Goal: Information Seeking & Learning: Learn about a topic

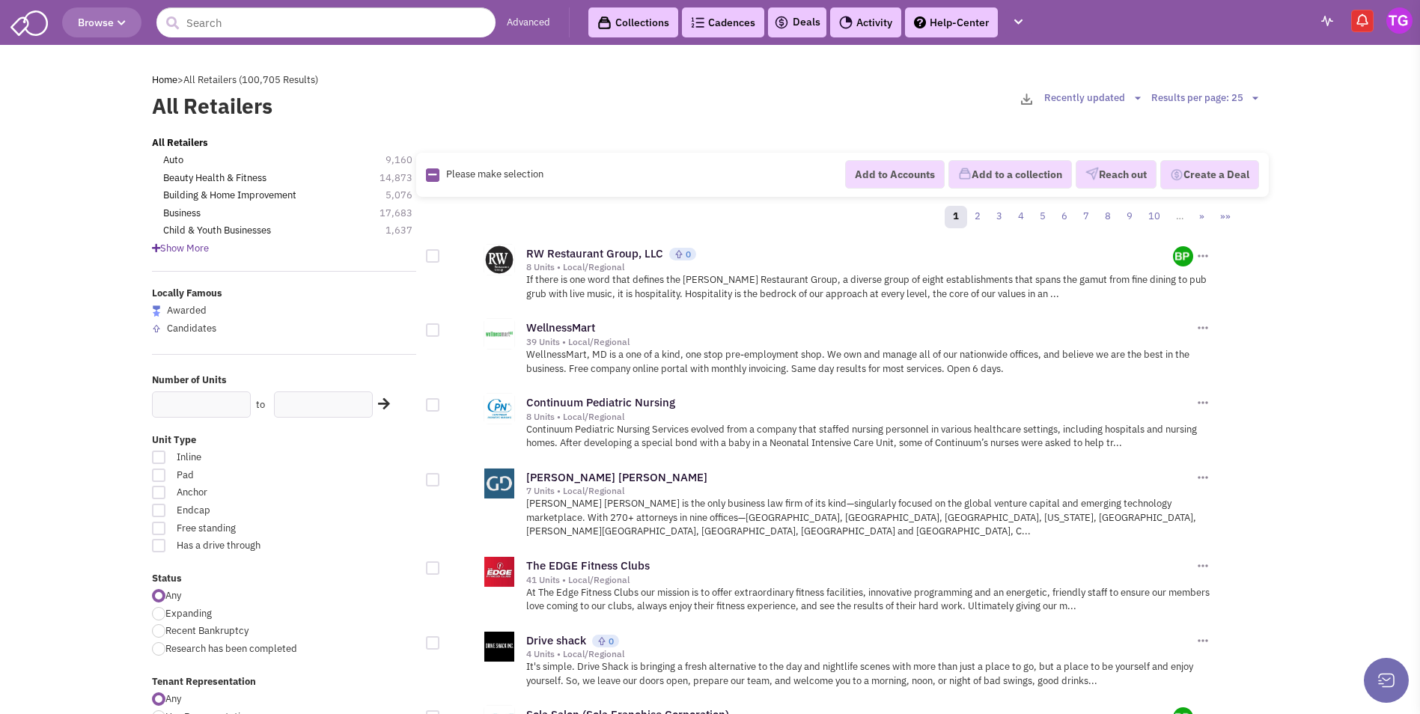
click at [186, 250] on span "Show More" at bounding box center [180, 248] width 57 height 13
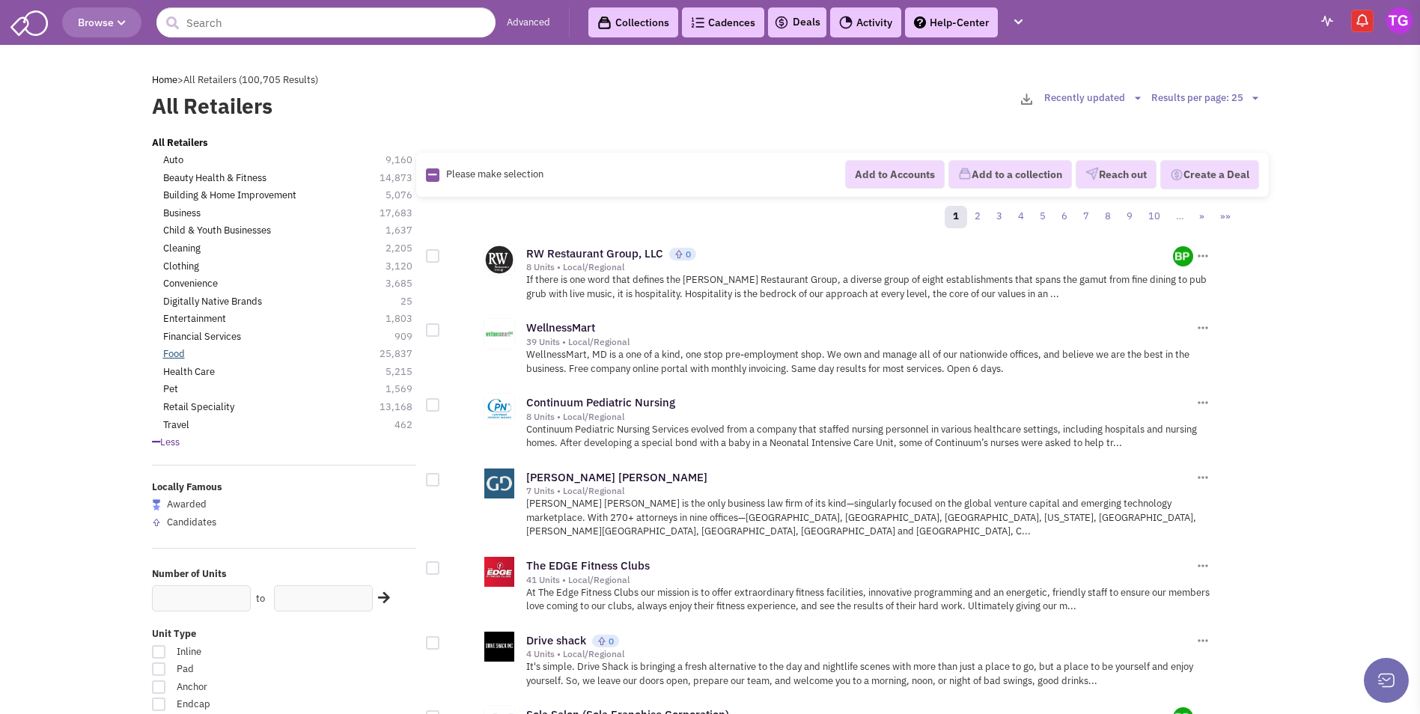
click at [169, 355] on link "Food" at bounding box center [174, 354] width 22 height 14
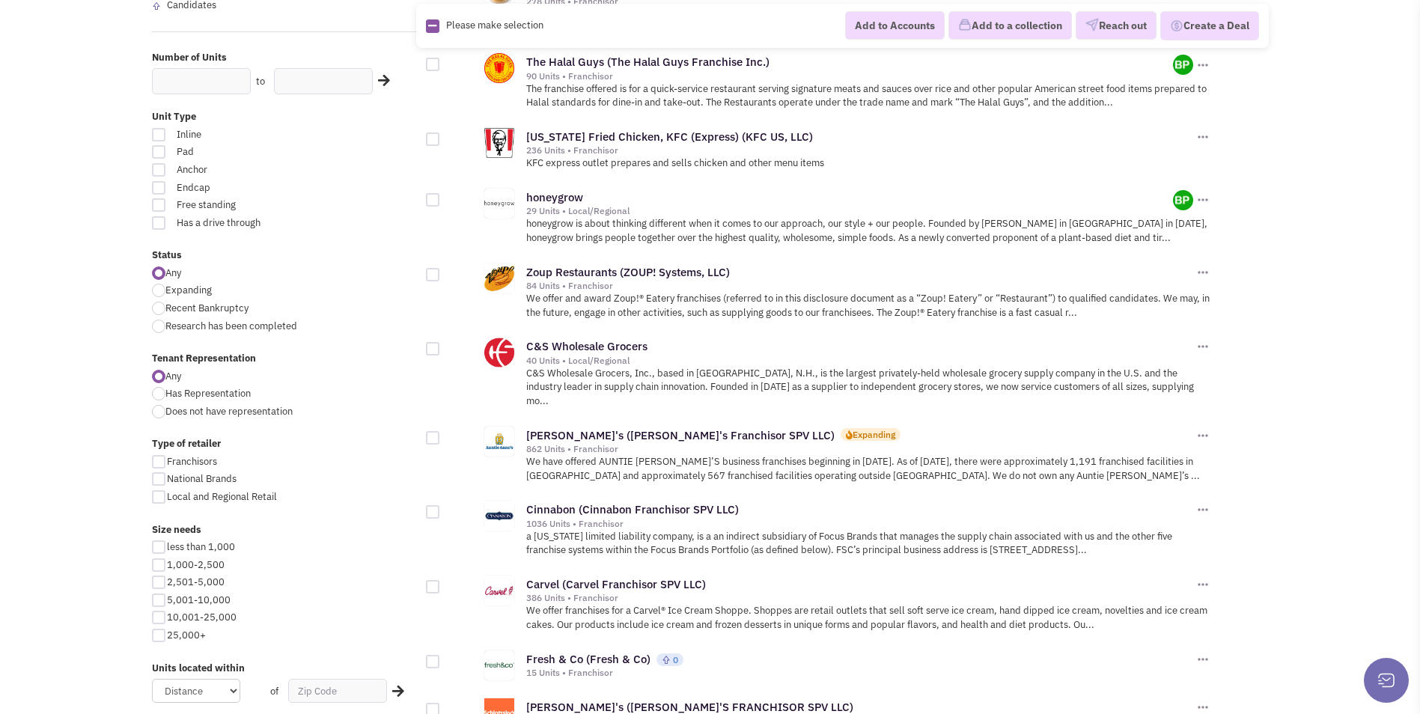
scroll to position [374, 0]
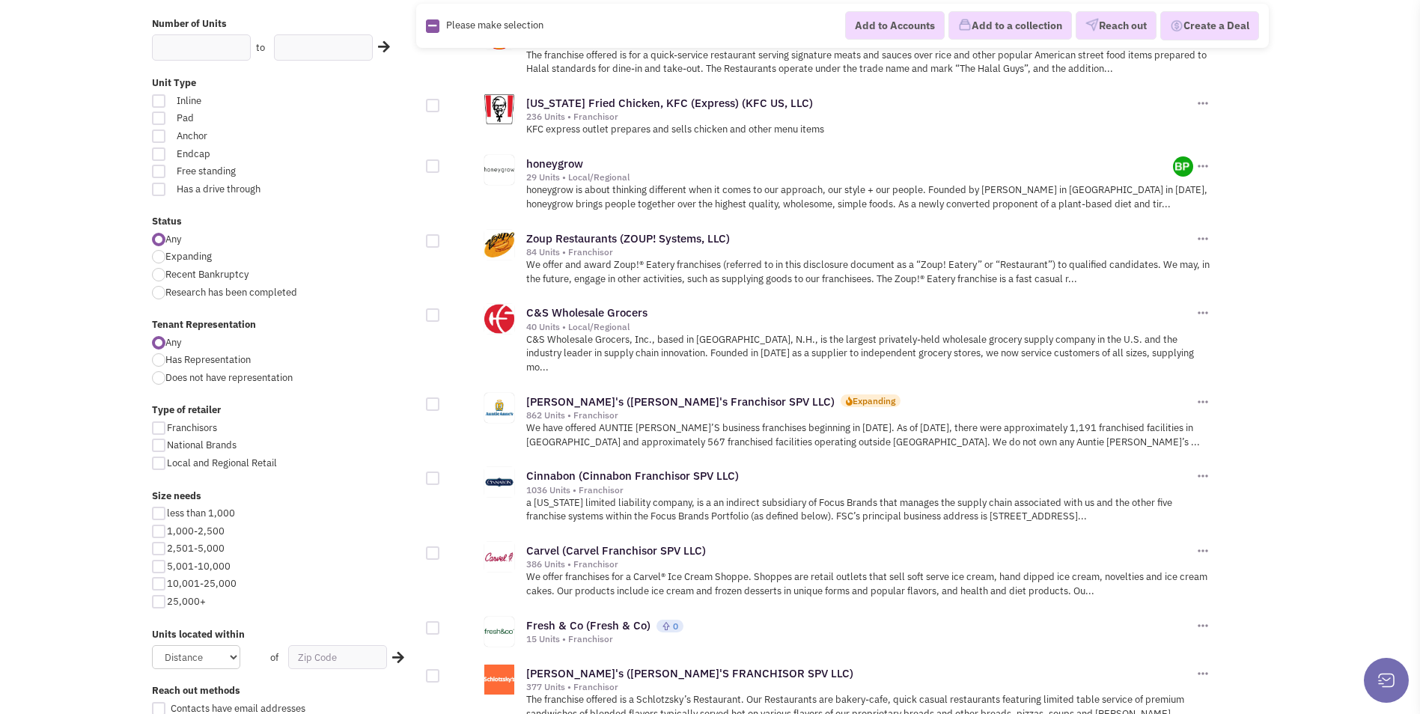
click at [160, 568] on div at bounding box center [158, 566] width 13 height 13
click at [167, 568] on input "5,001-10,000" at bounding box center [172, 568] width 10 height 10
checkbox input "true"
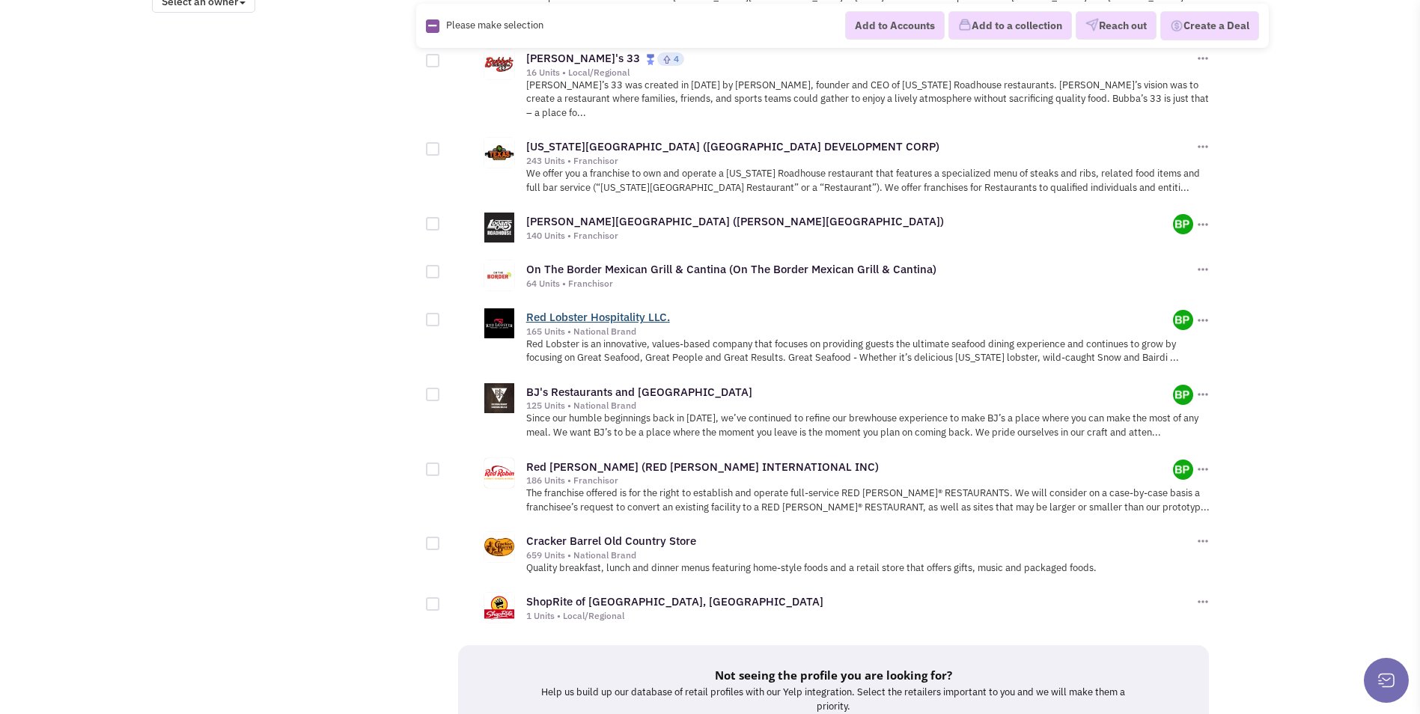
scroll to position [1422, 0]
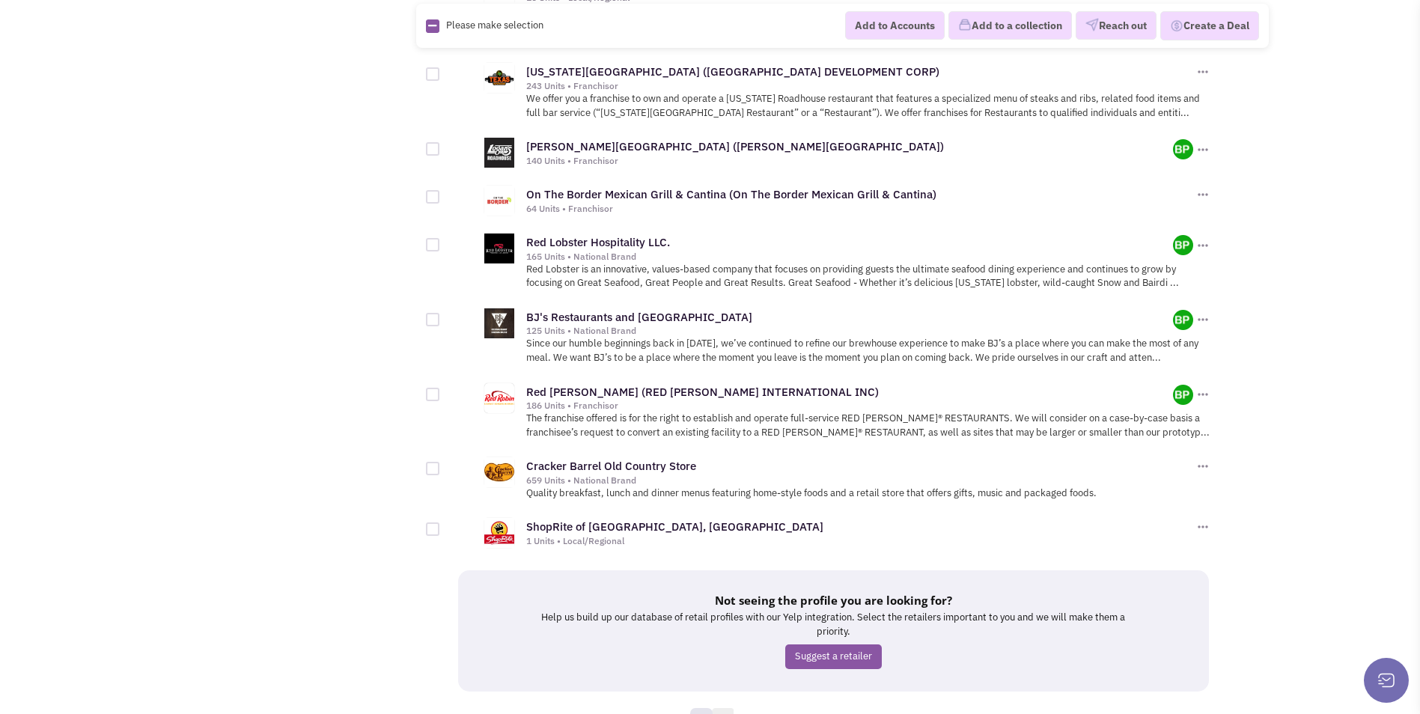
click at [731, 708] on link "2" at bounding box center [723, 719] width 22 height 22
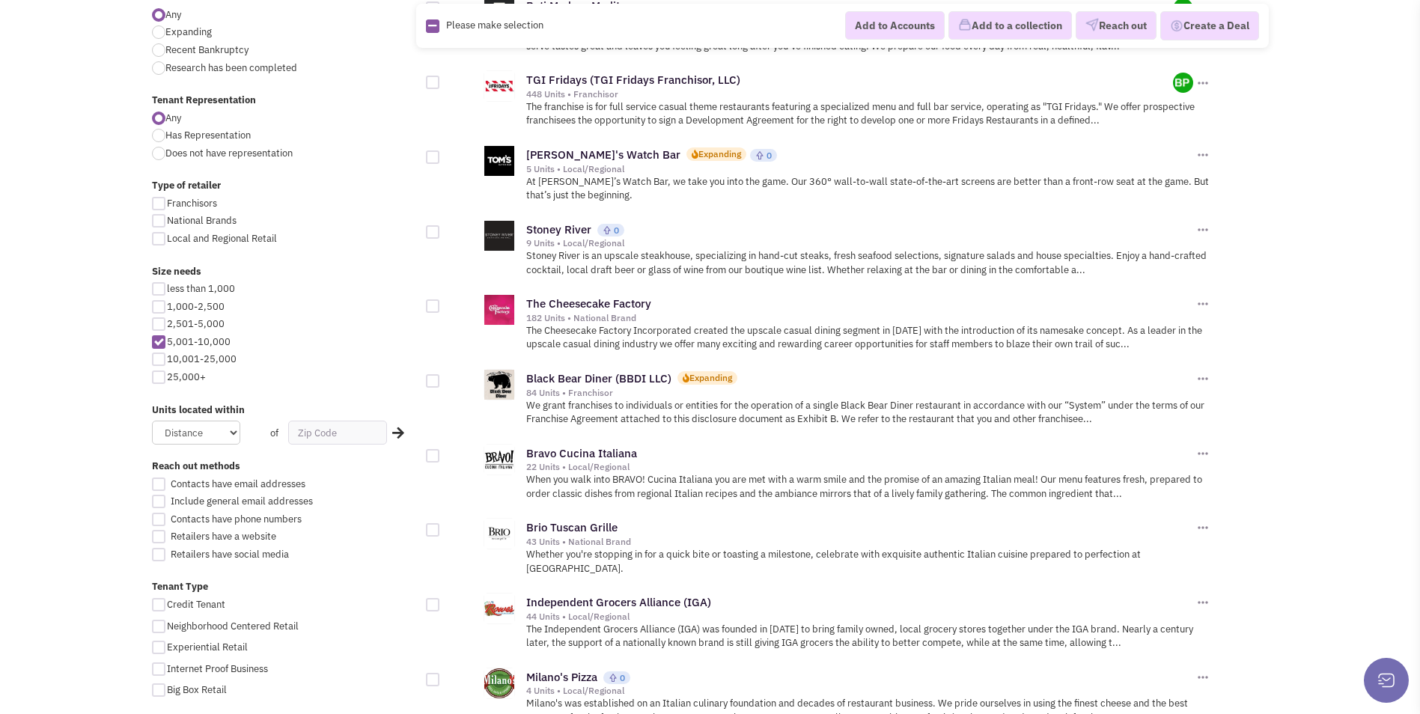
scroll to position [673, 0]
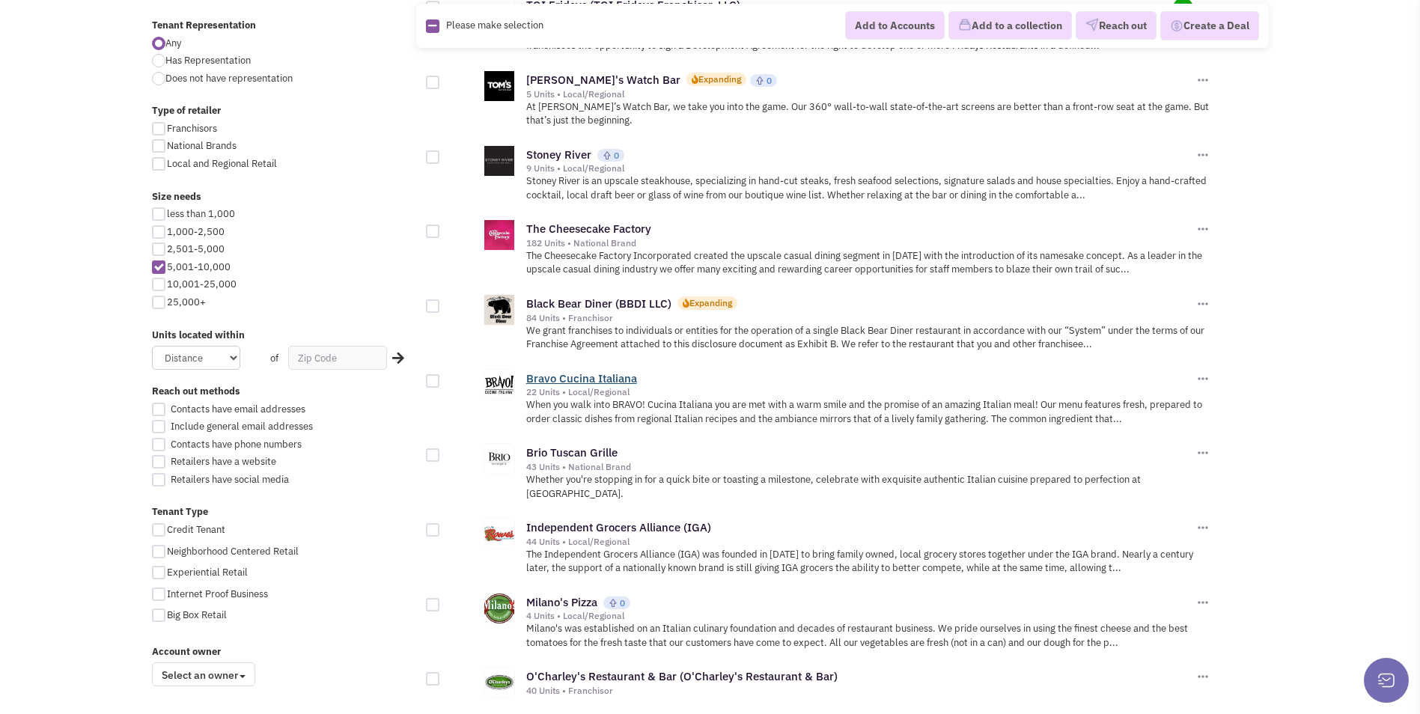
click at [563, 371] on link "Bravo Cucina Italiana" at bounding box center [581, 378] width 111 height 14
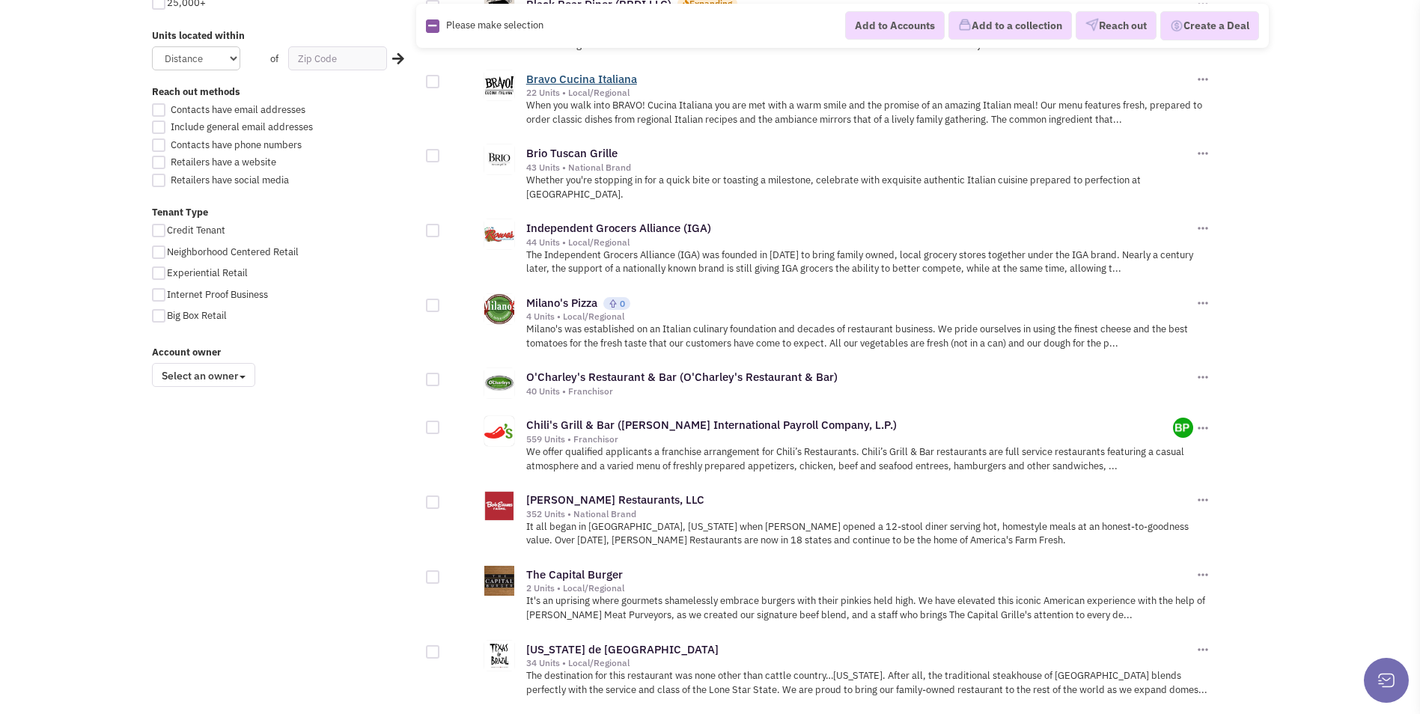
scroll to position [1048, 0]
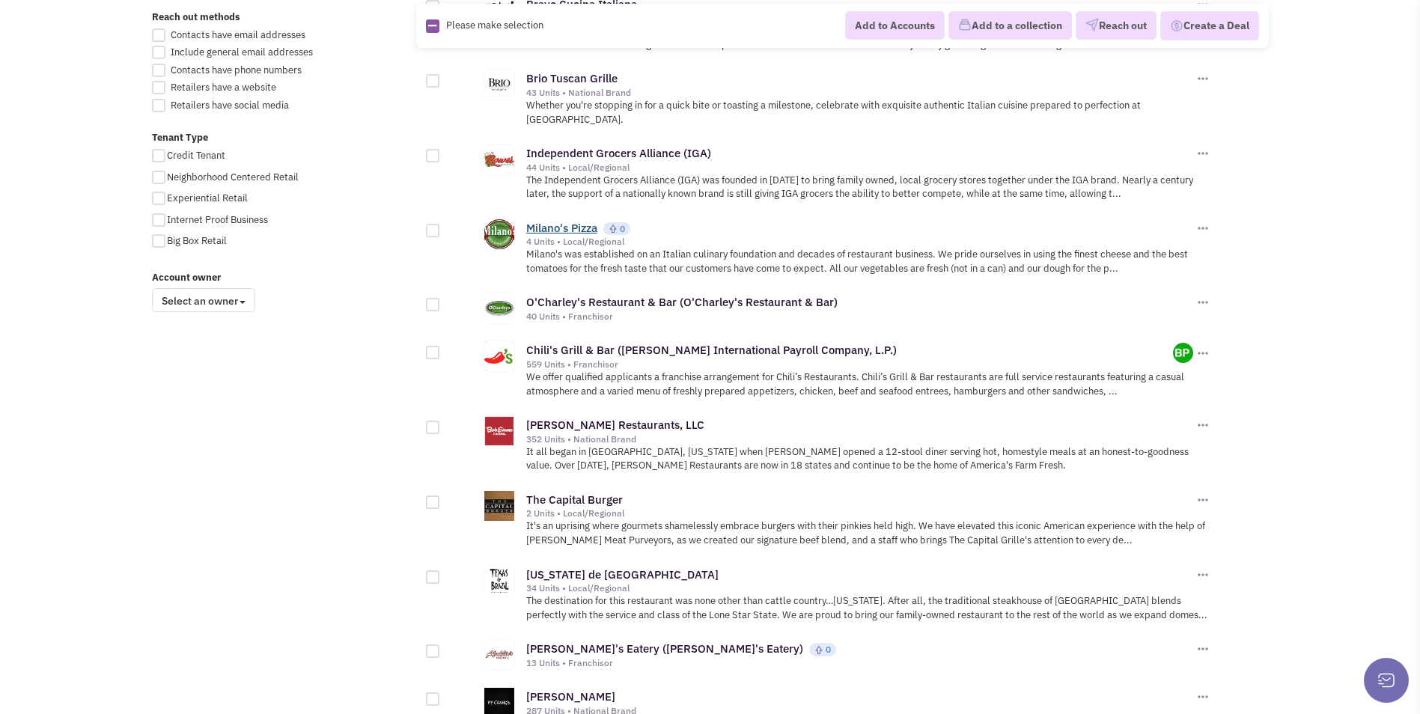
click at [550, 221] on link "Milano's Pizza" at bounding box center [561, 228] width 71 height 14
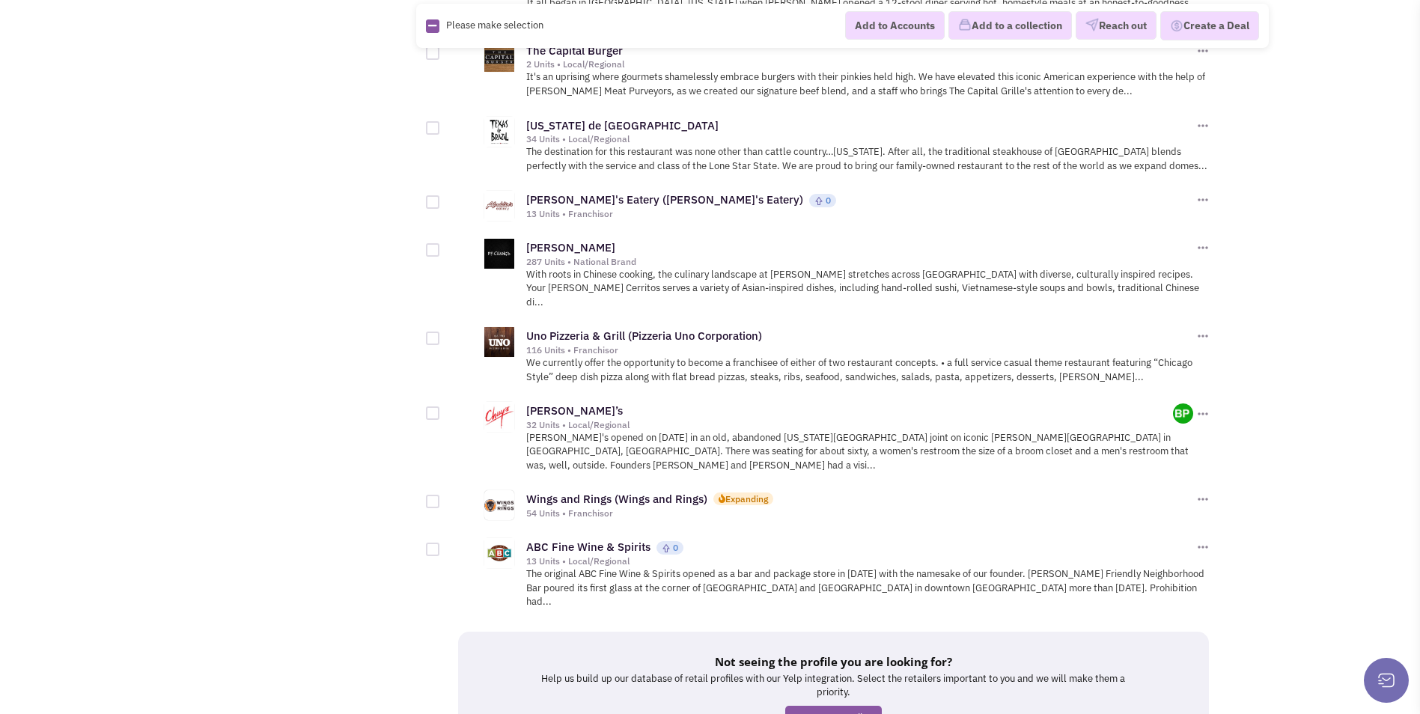
scroll to position [1558, 0]
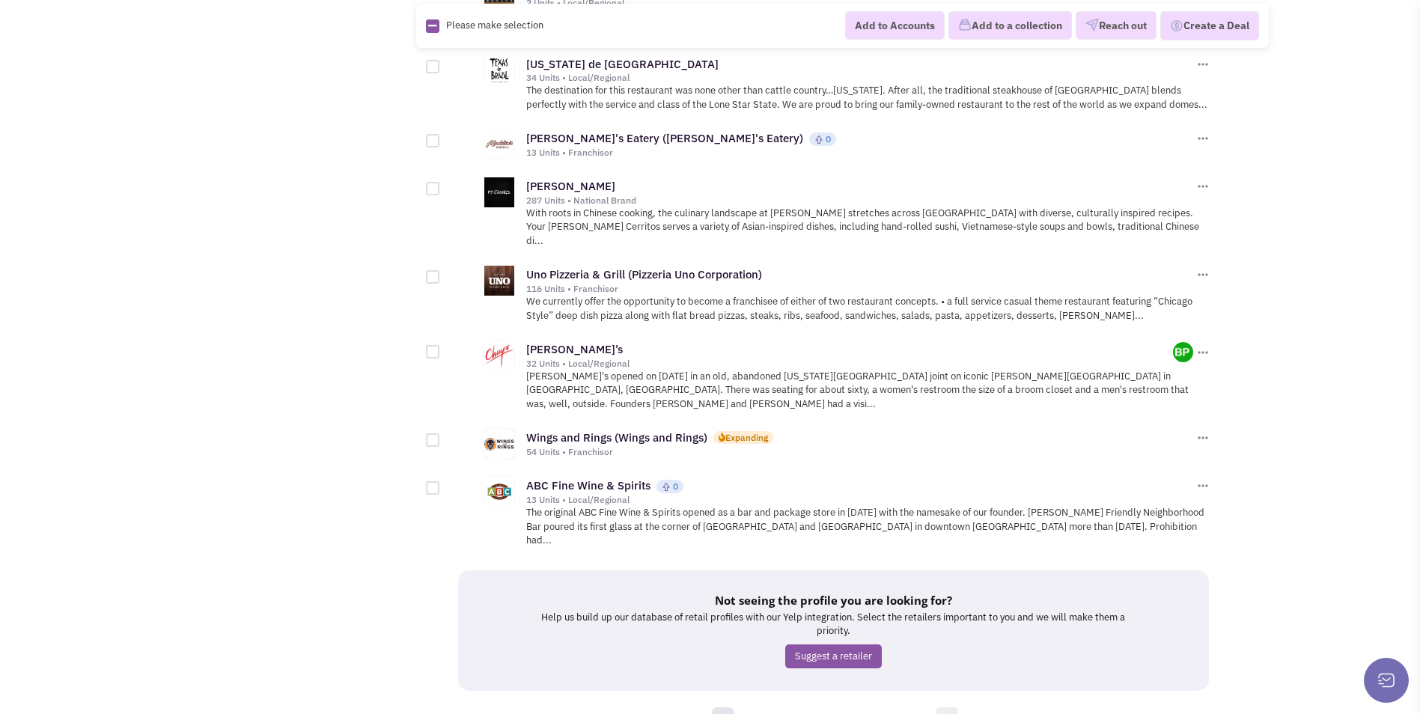
click at [948, 707] on link "»" at bounding box center [947, 718] width 22 height 22
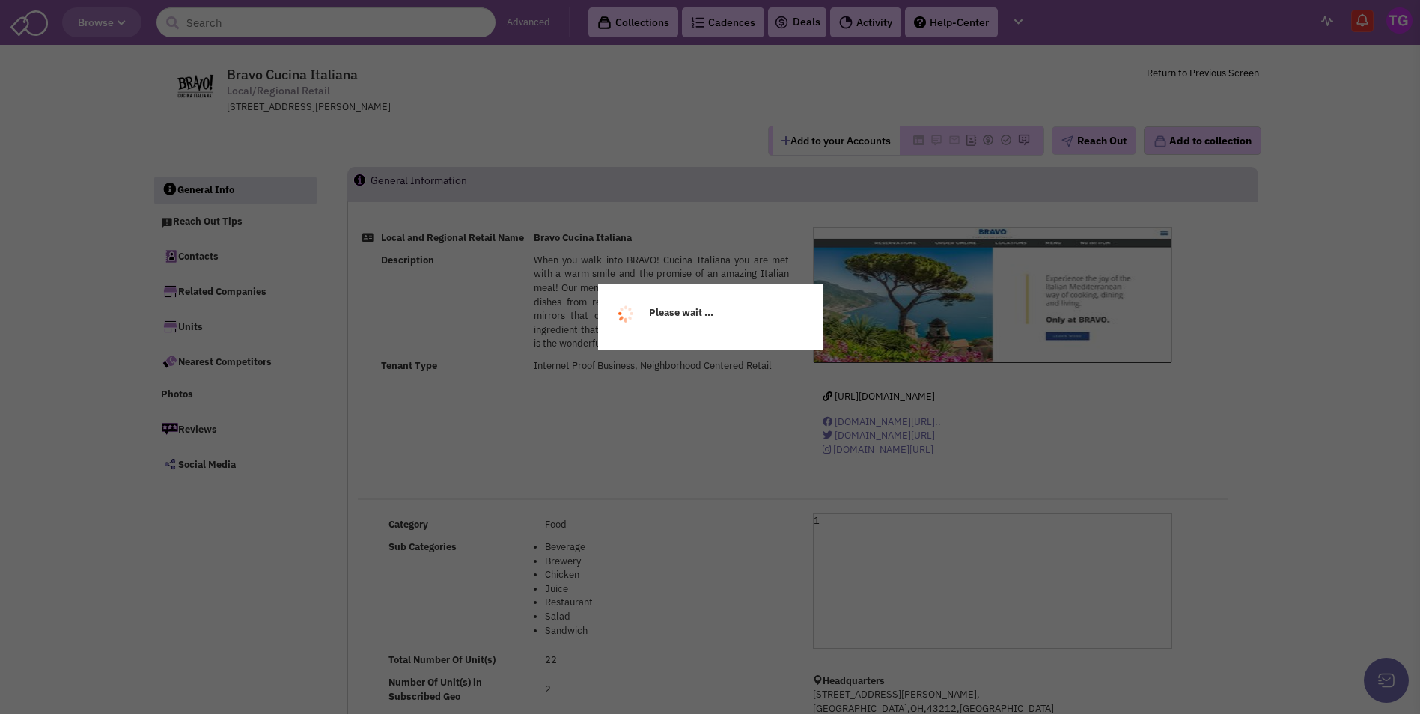
select select
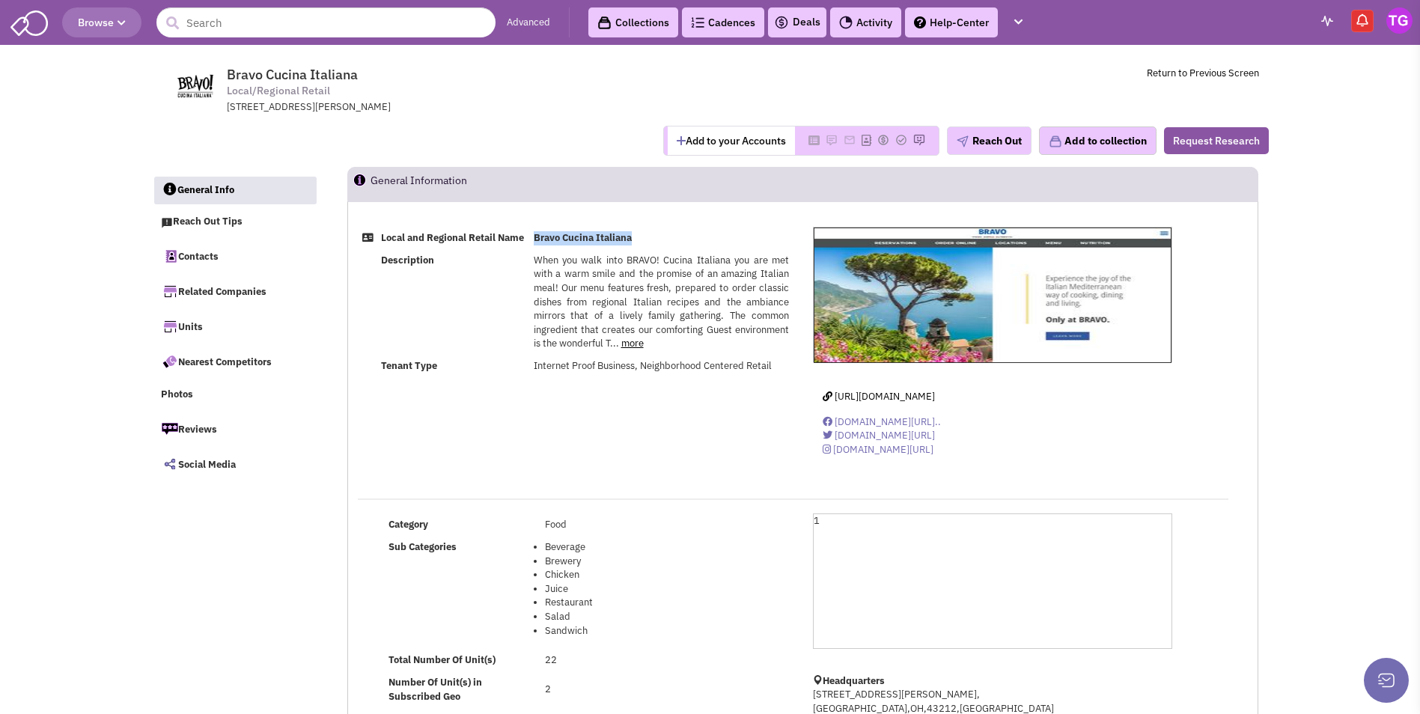
drag, startPoint x: 531, startPoint y: 242, endPoint x: 662, endPoint y: 242, distance: 131.0
click at [662, 242] on td "Bravo Cucina Italiana" at bounding box center [661, 238] width 264 height 22
drag, startPoint x: 662, startPoint y: 242, endPoint x: 606, endPoint y: 242, distance: 56.1
copy b "Bravo Cucina Italiana"
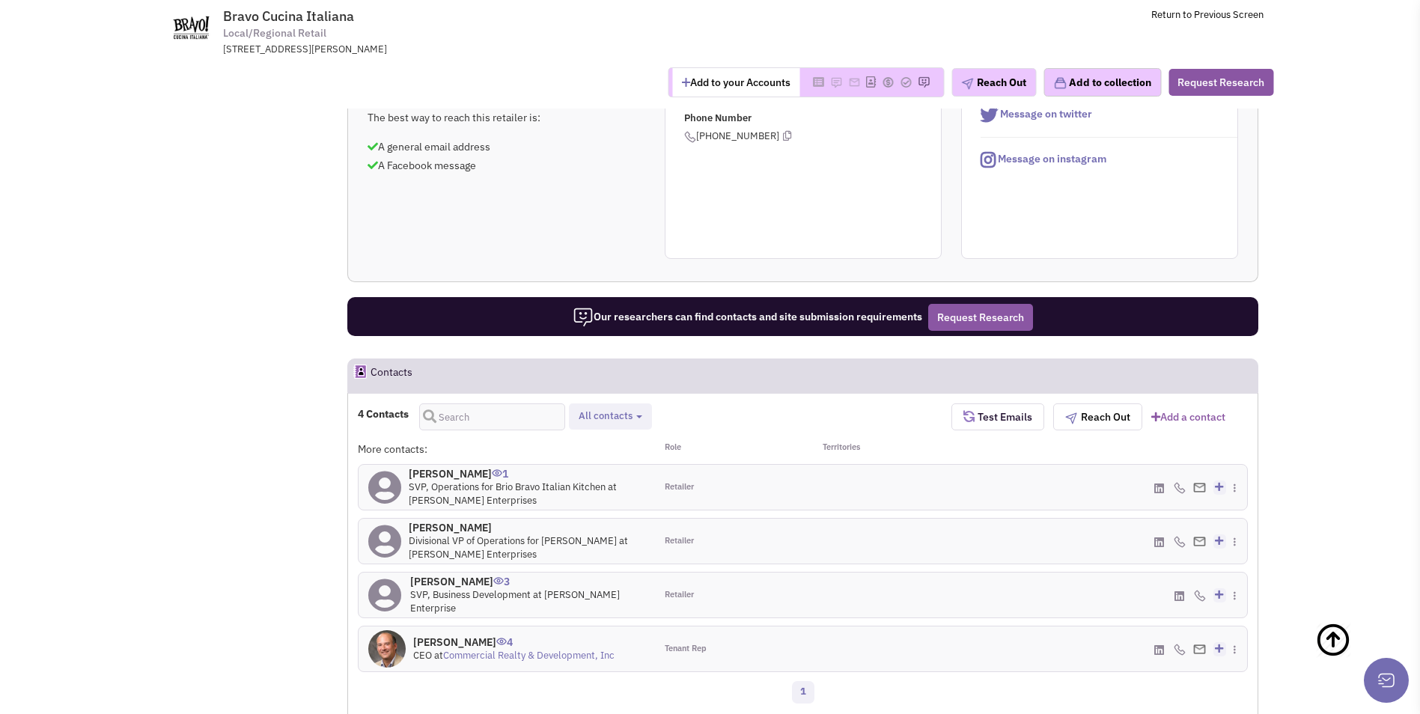
scroll to position [823, 0]
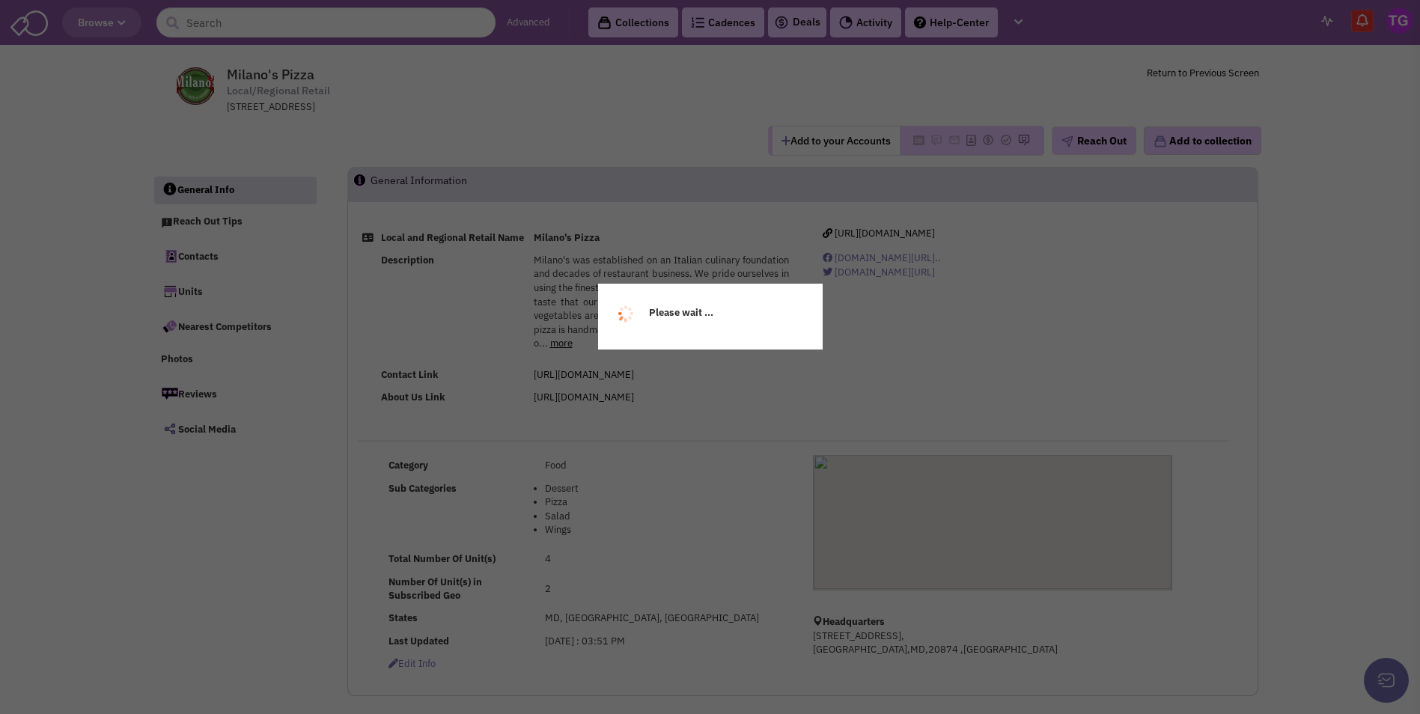
select select
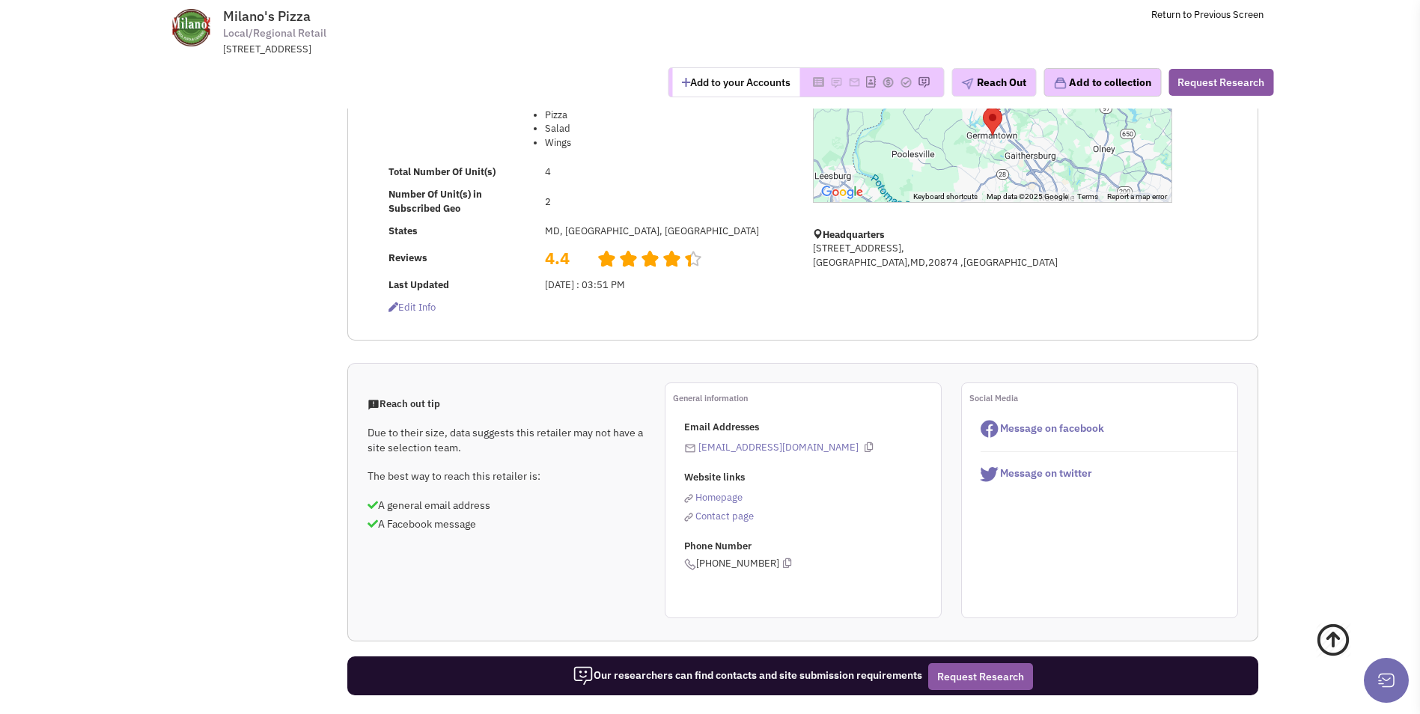
scroll to position [299, 0]
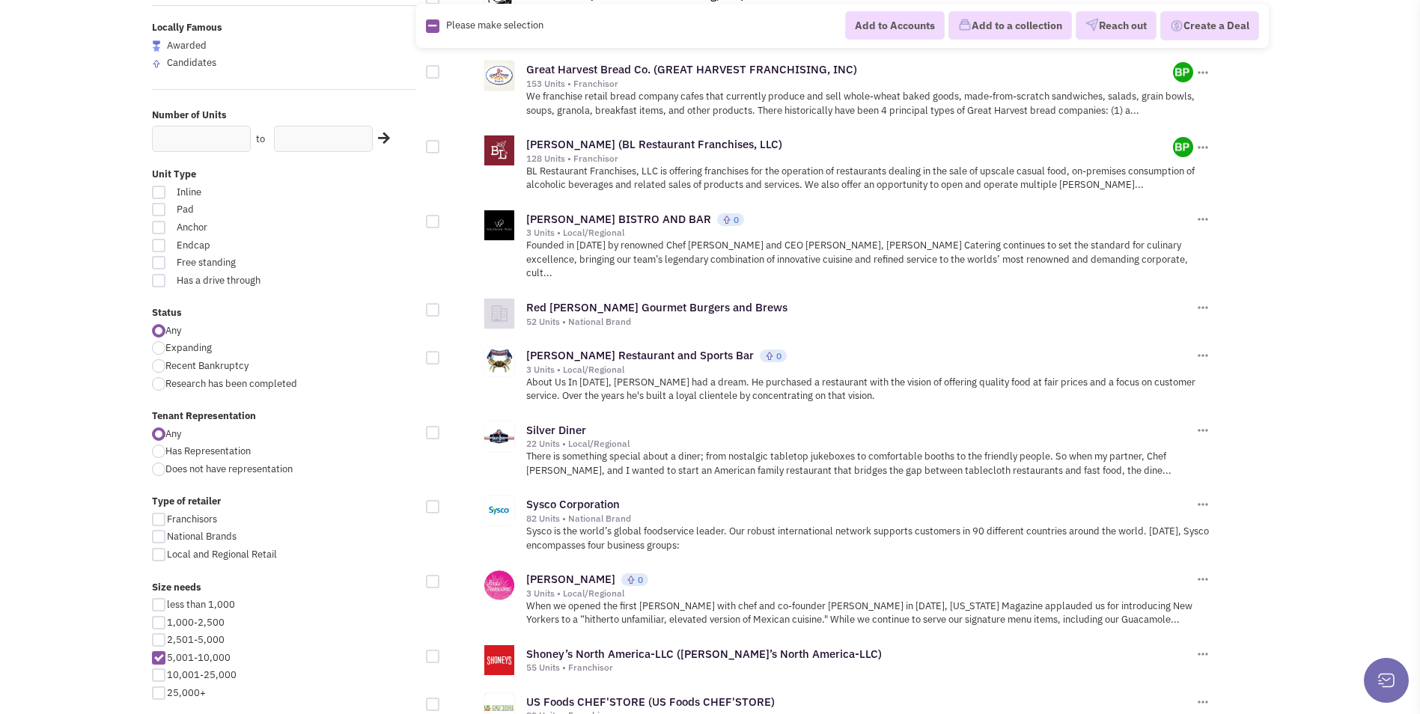
scroll to position [299, 0]
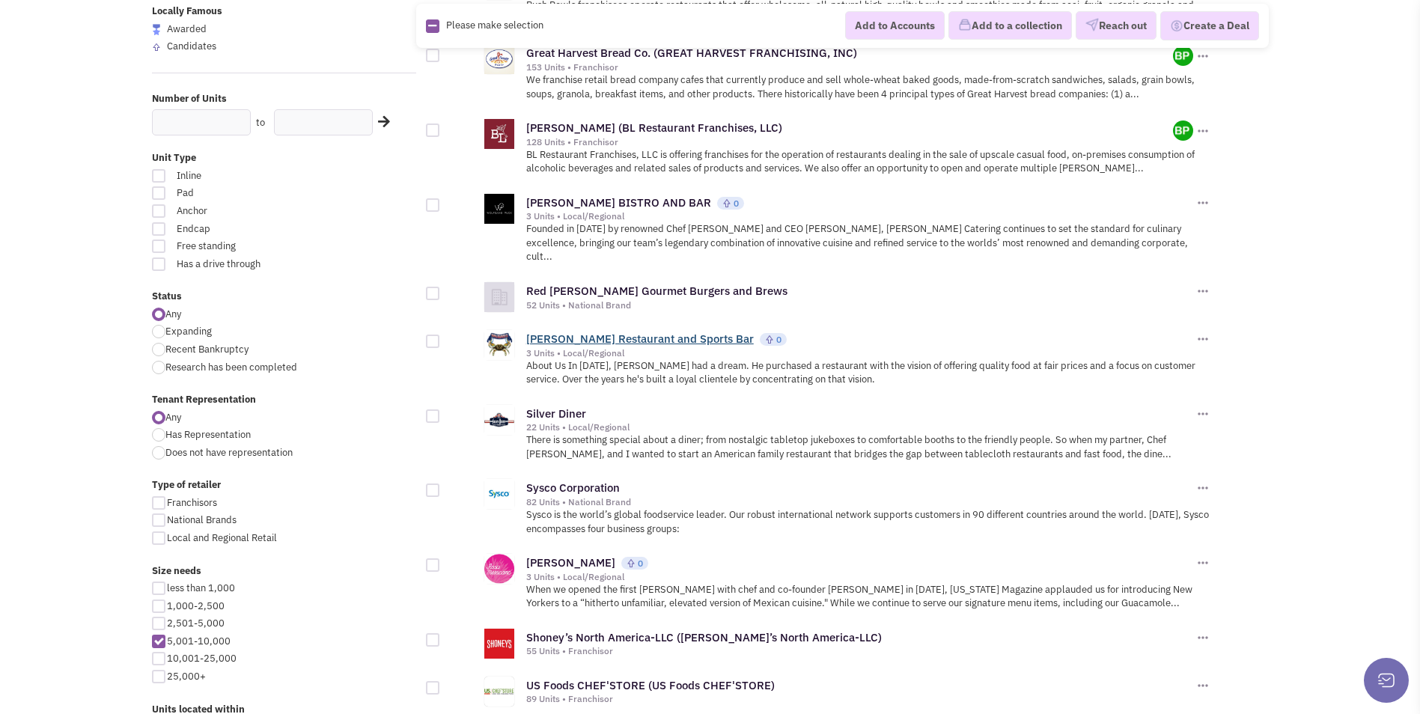
click at [585, 332] on link "Pappas Restaurant and Sports Bar" at bounding box center [639, 339] width 227 height 14
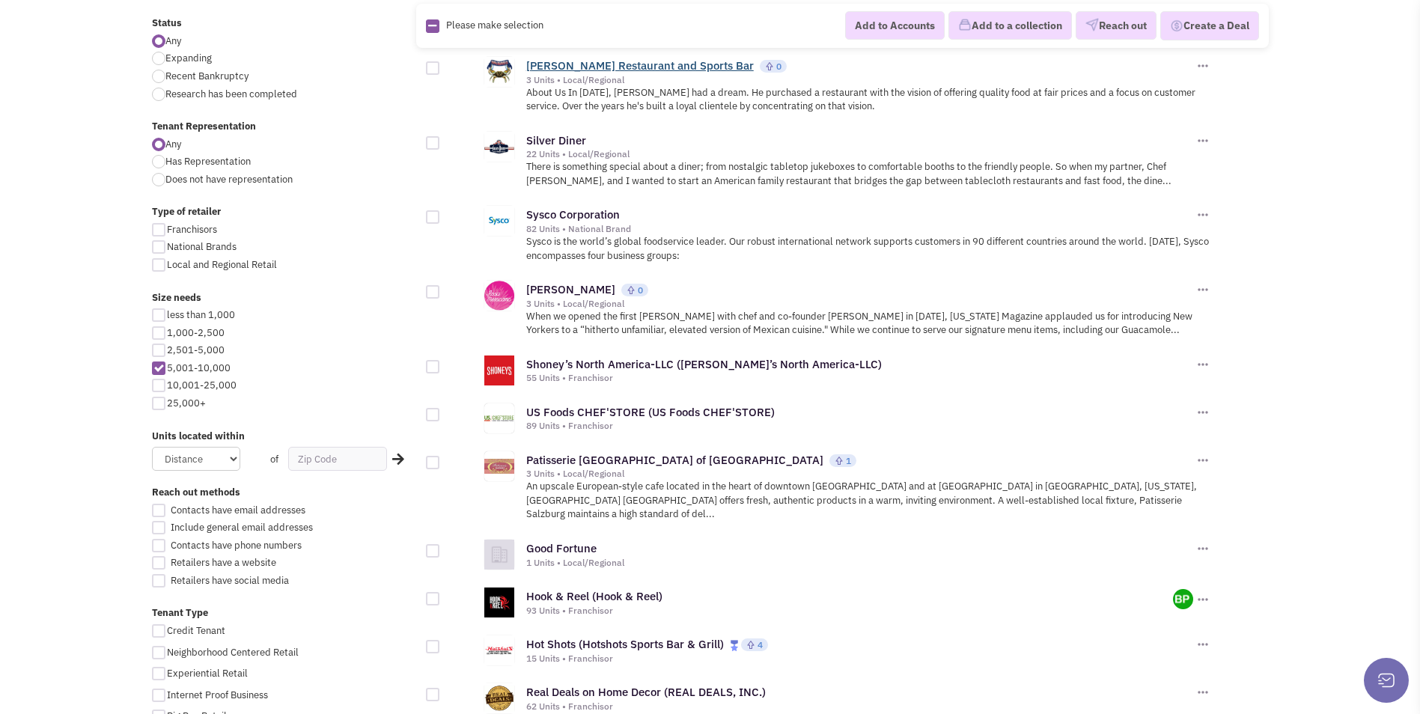
scroll to position [599, 0]
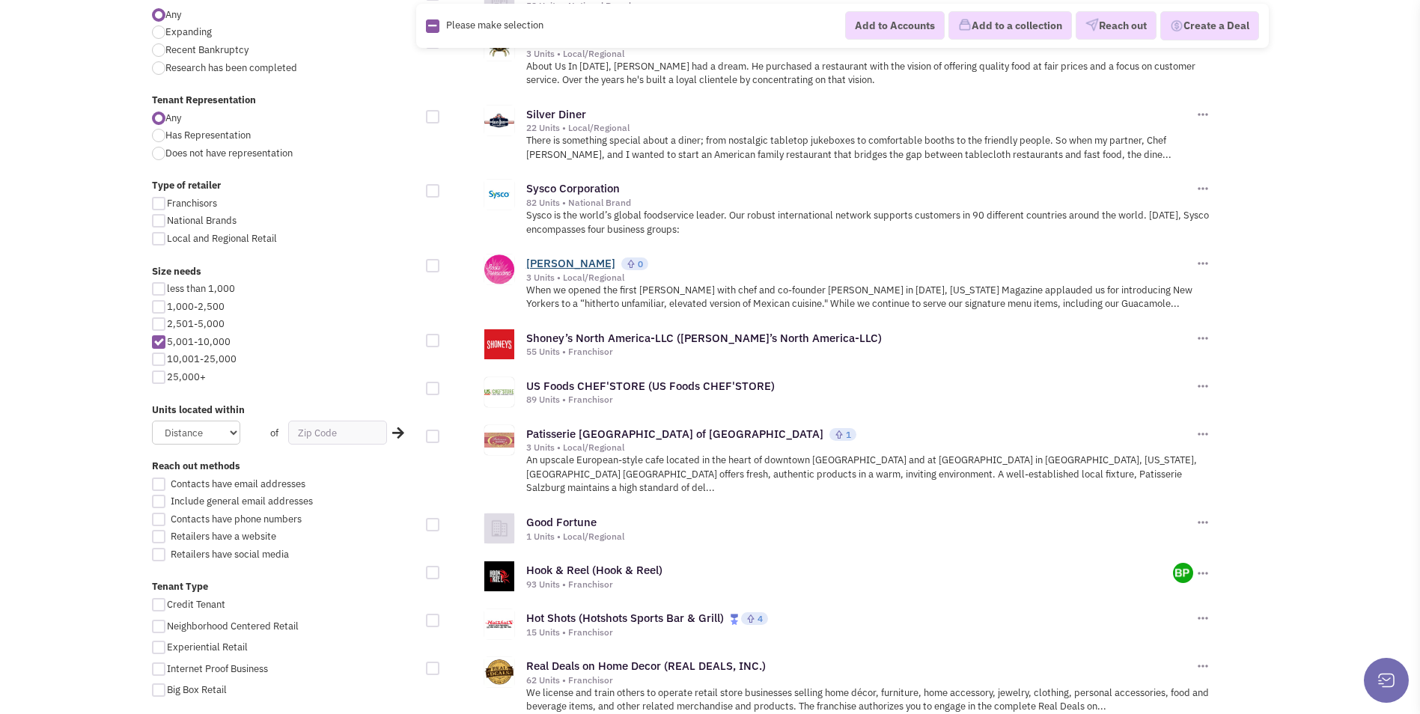
click at [558, 256] on link "Rosa Mexicano" at bounding box center [570, 263] width 89 height 14
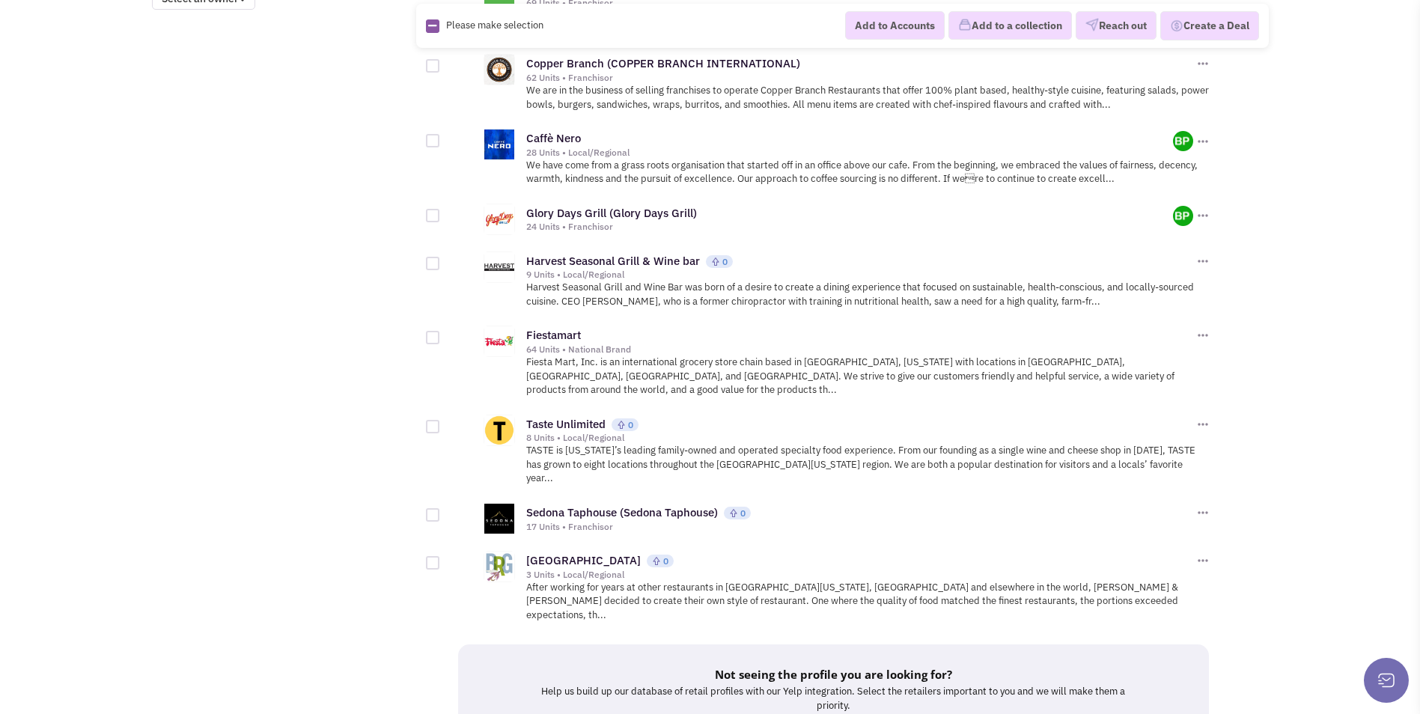
scroll to position [1422, 0]
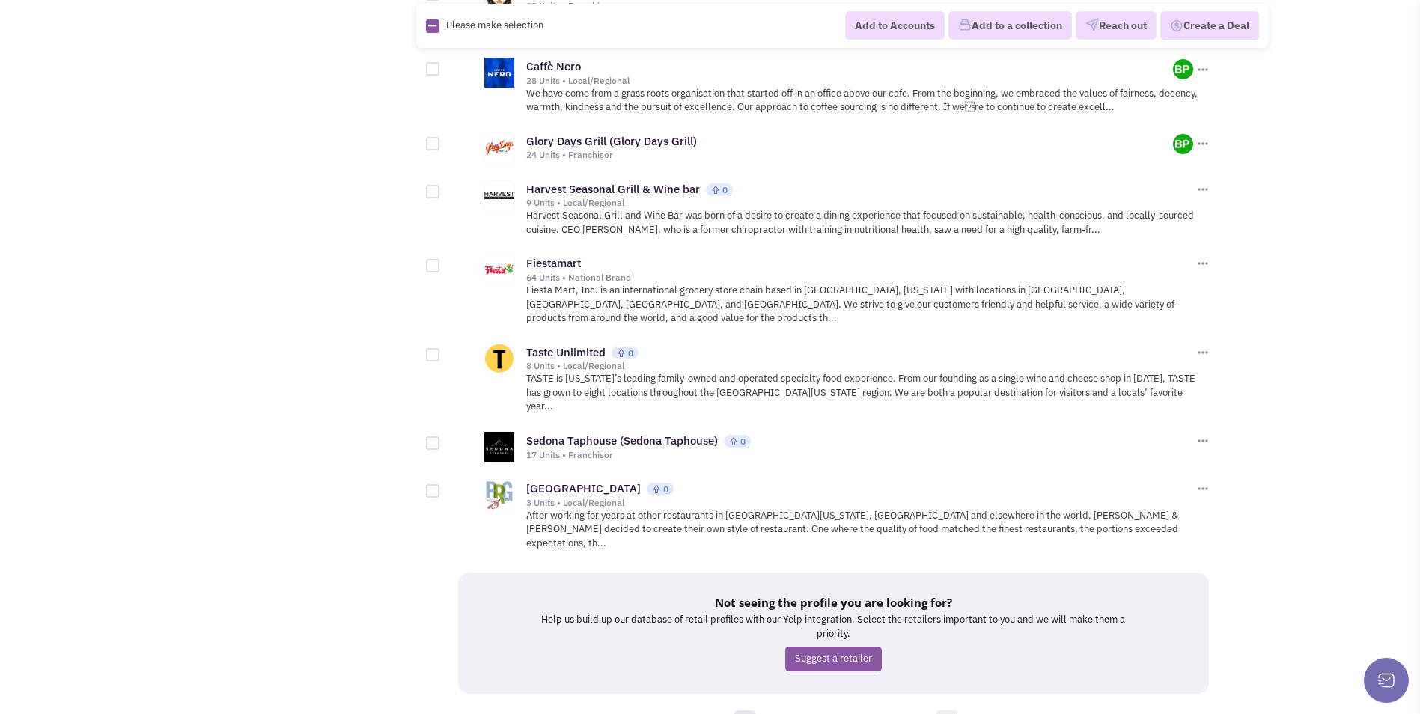
click at [950, 710] on link "»" at bounding box center [947, 721] width 22 height 22
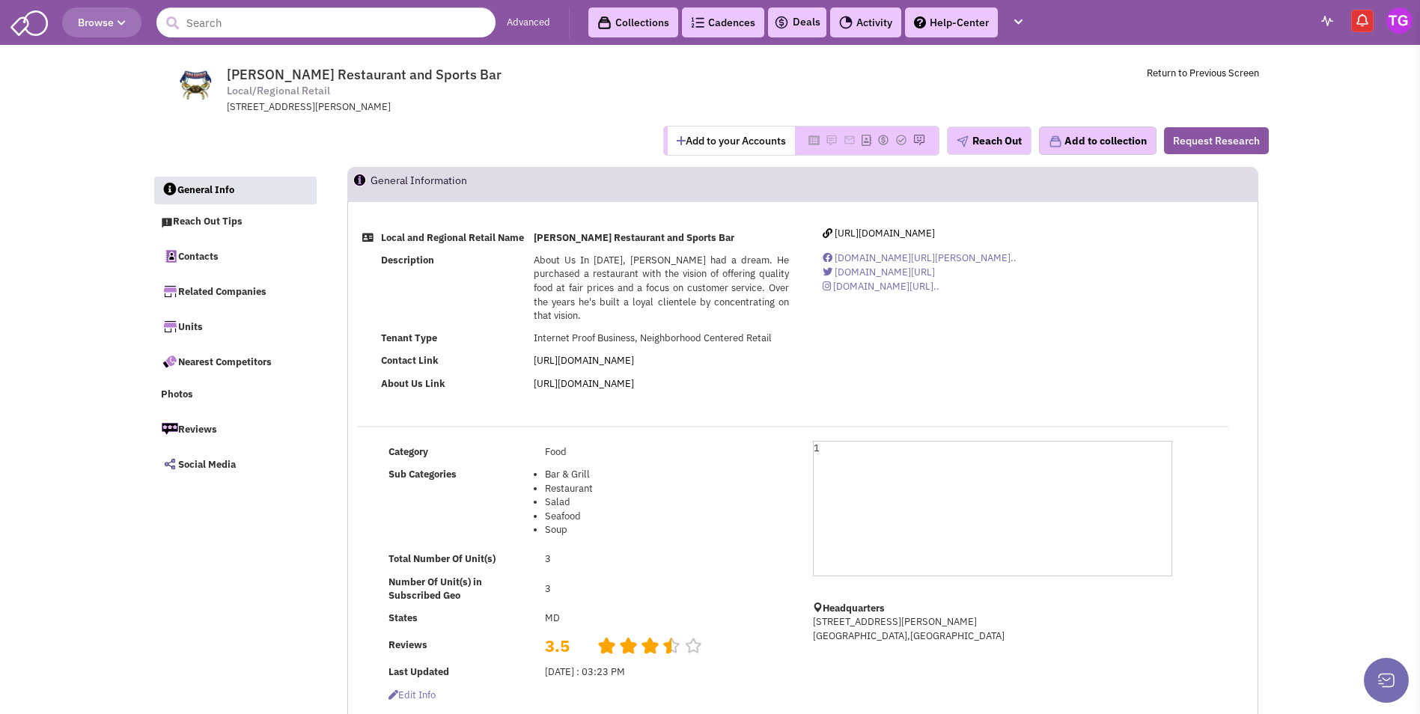
select select
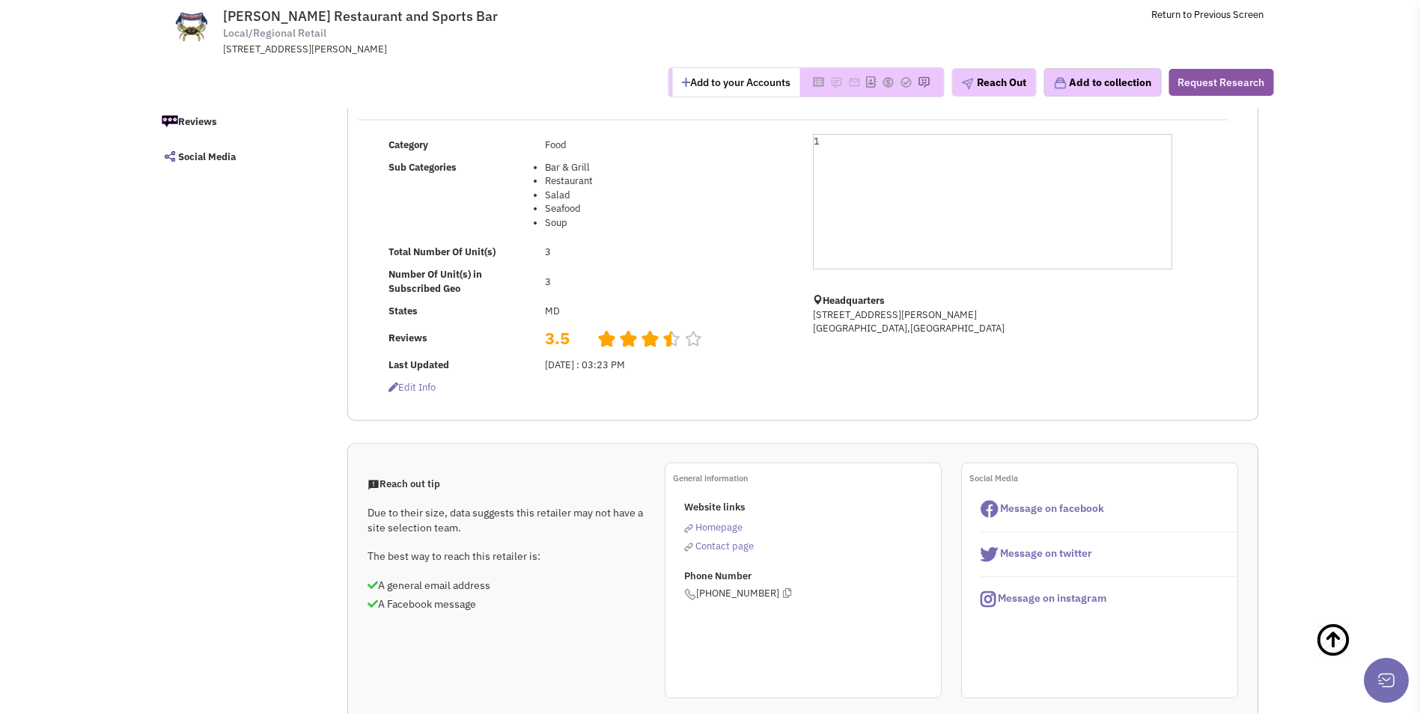
scroll to position [224, 0]
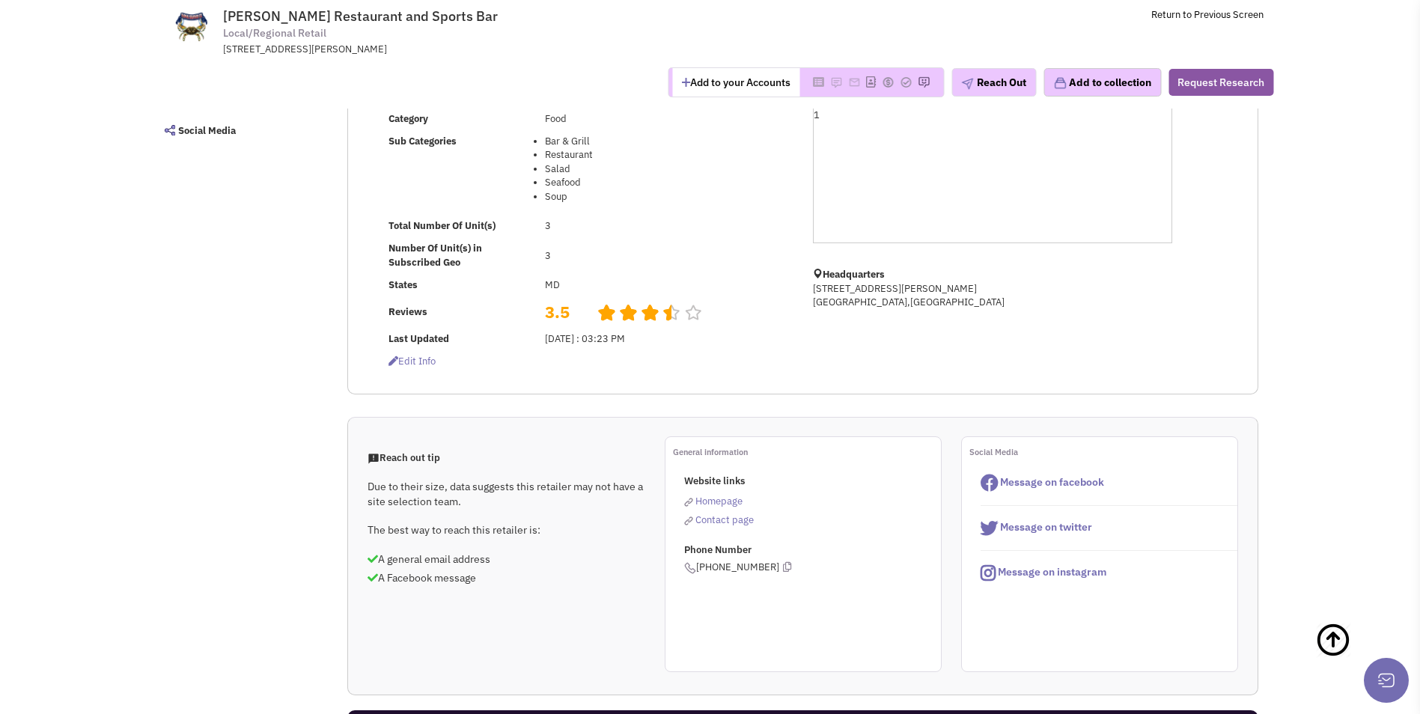
click at [733, 507] on span "Homepage" at bounding box center [718, 501] width 47 height 13
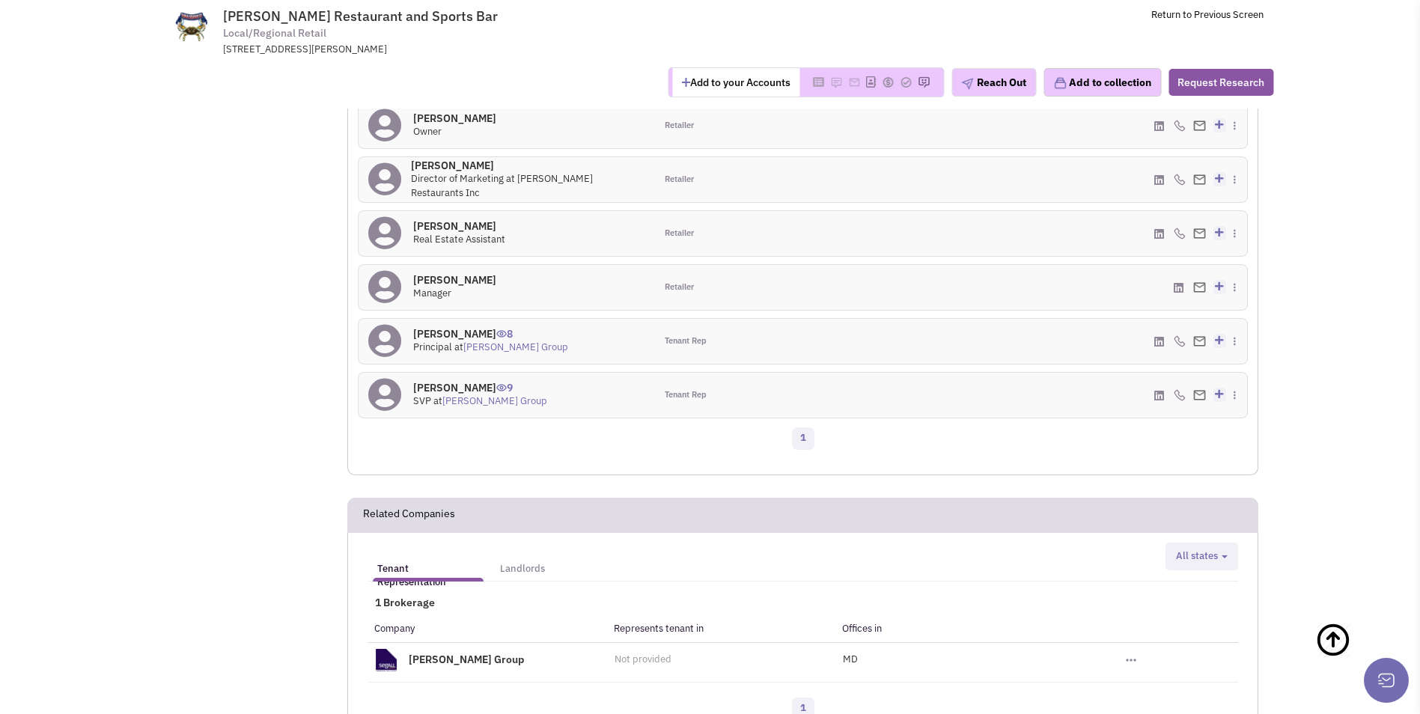
scroll to position [973, 0]
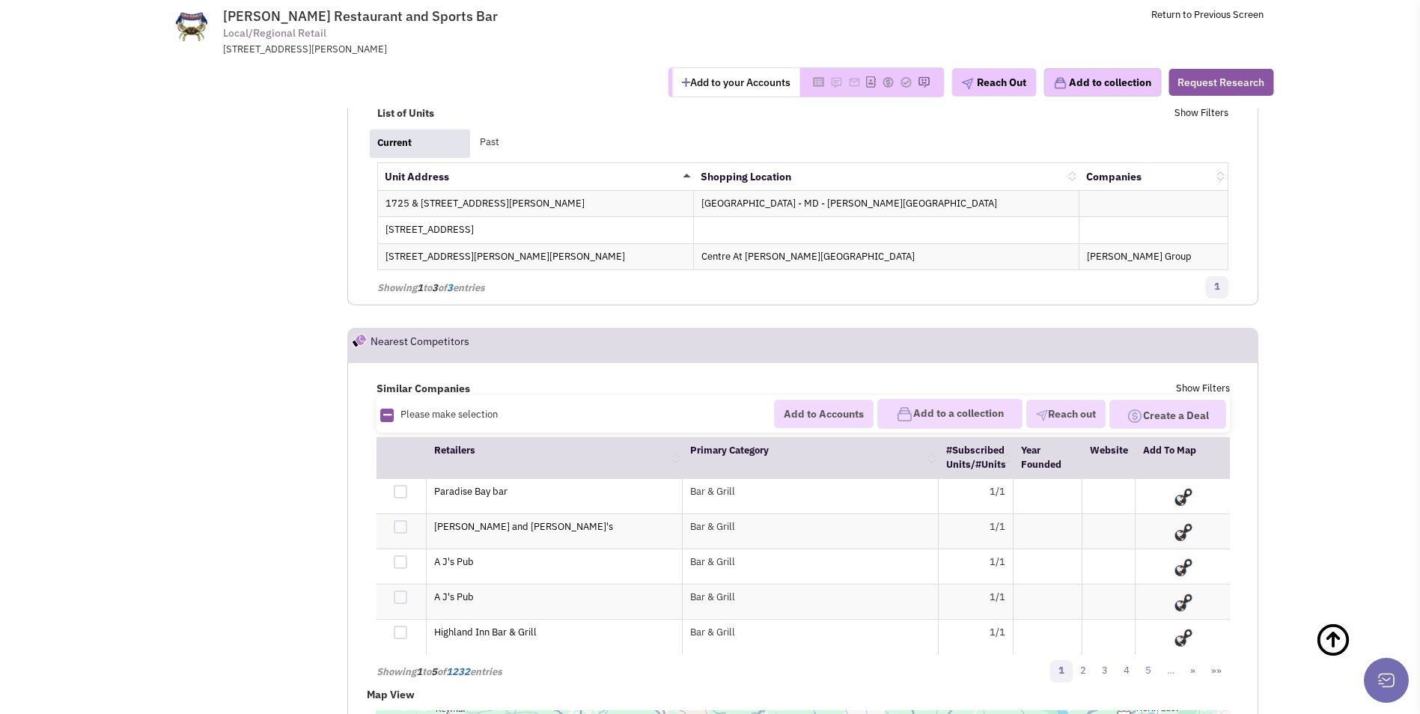
drag, startPoint x: 731, startPoint y: 429, endPoint x: 781, endPoint y: 163, distance: 270.2
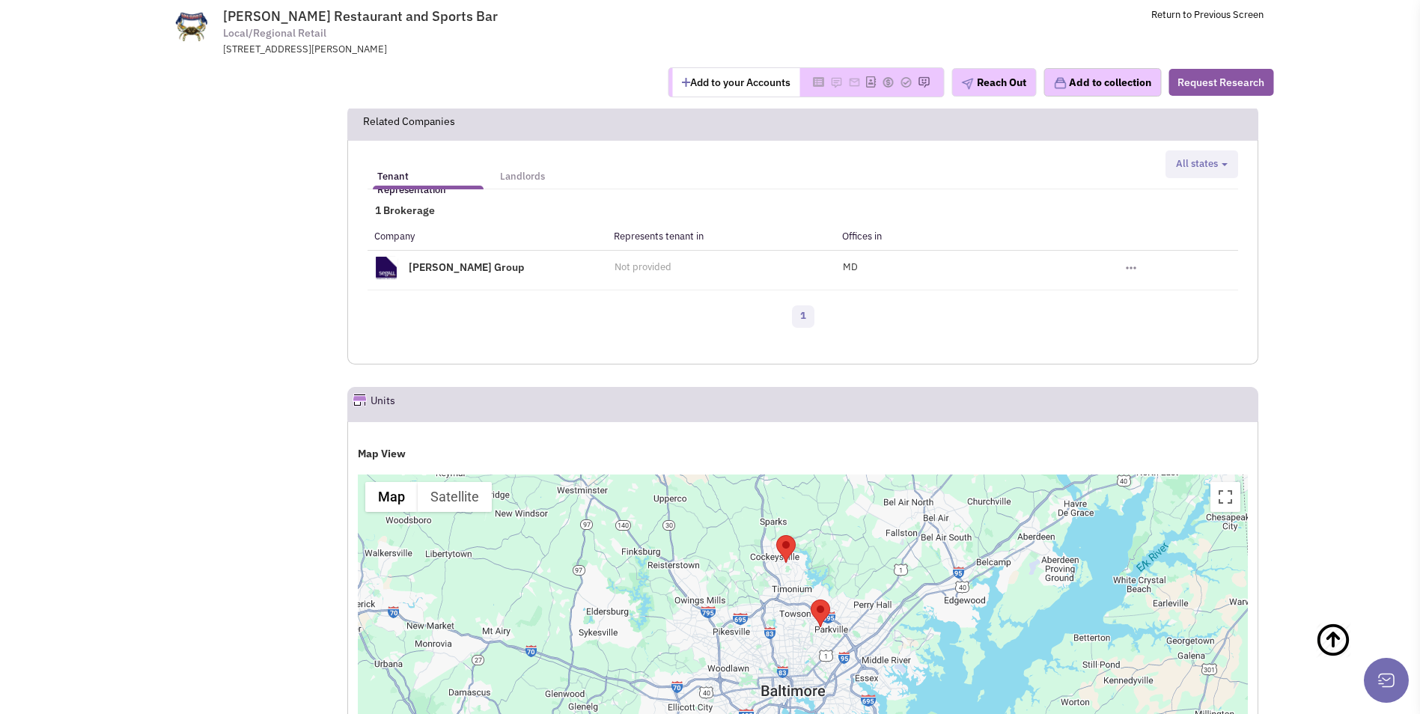
drag, startPoint x: 762, startPoint y: 290, endPoint x: 810, endPoint y: 109, distance: 187.3
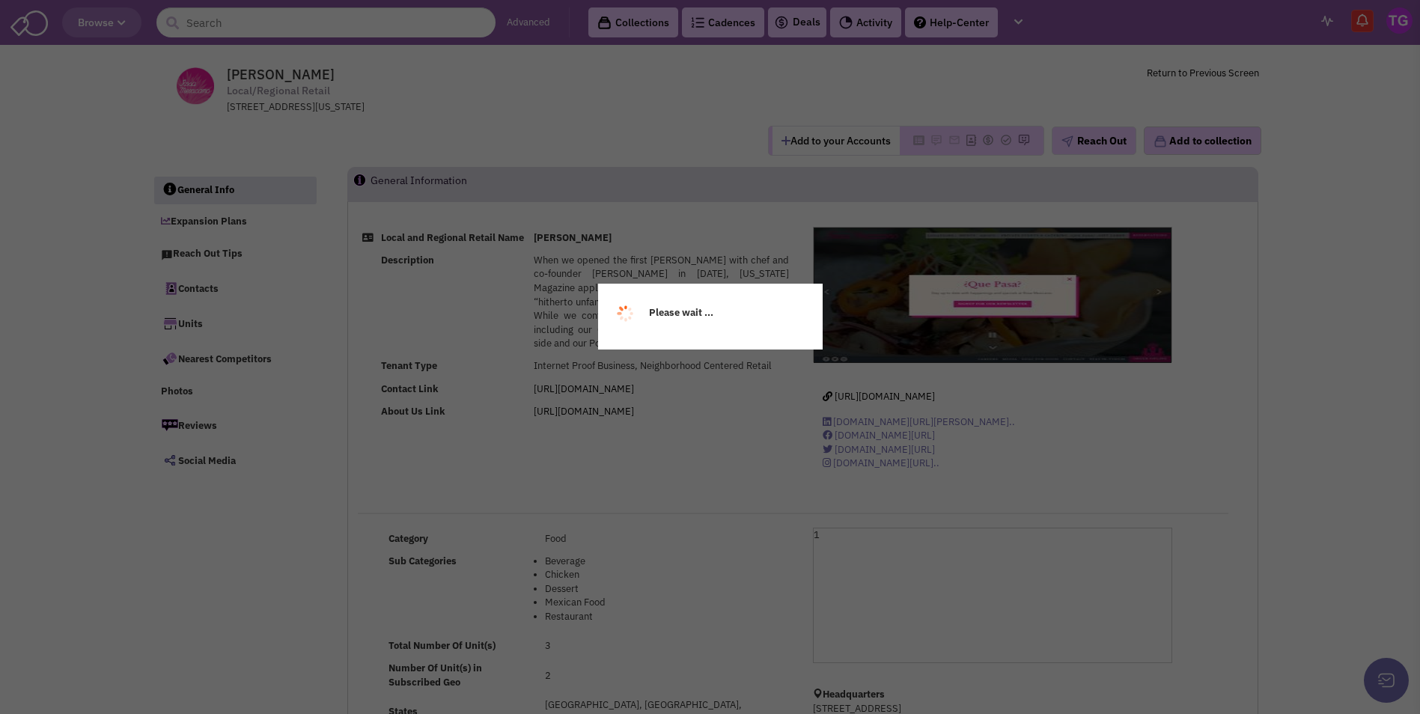
select select
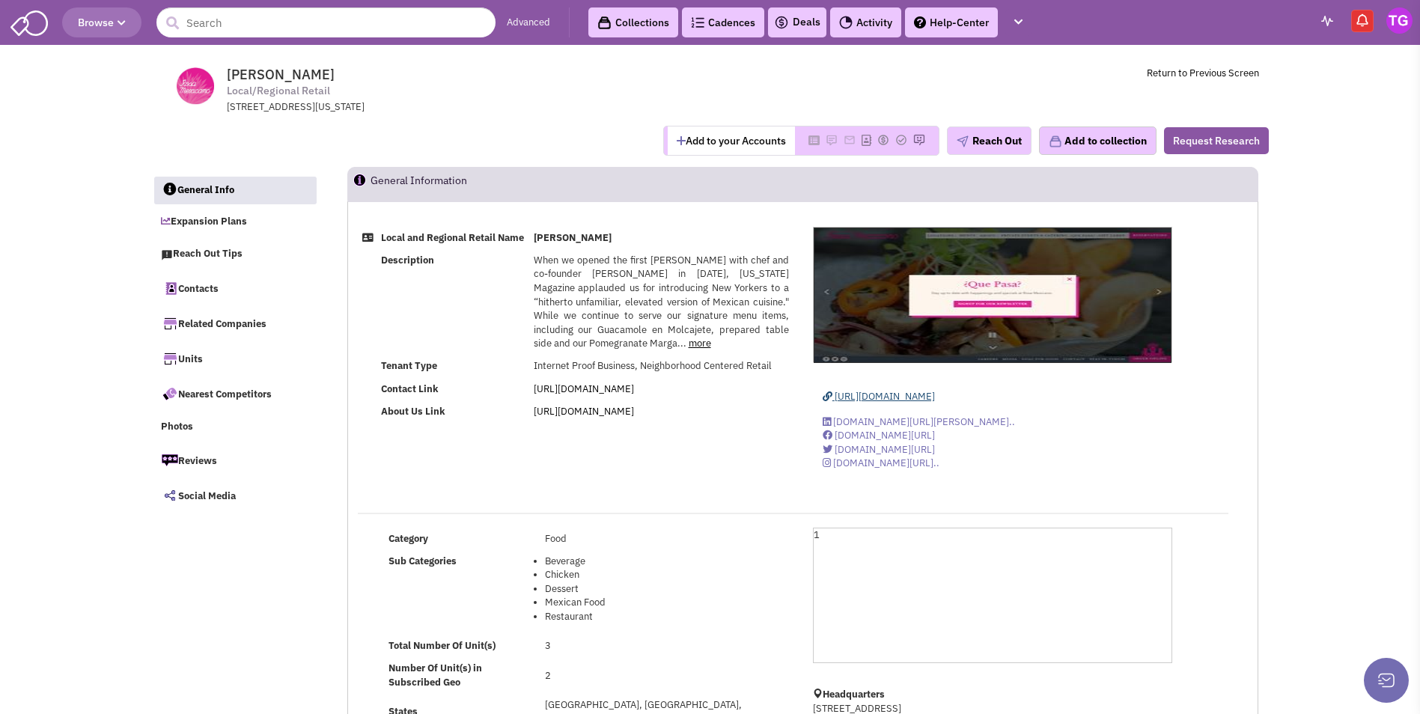
click at [905, 392] on span "https://rosamexicano.com/" at bounding box center [884, 396] width 100 height 13
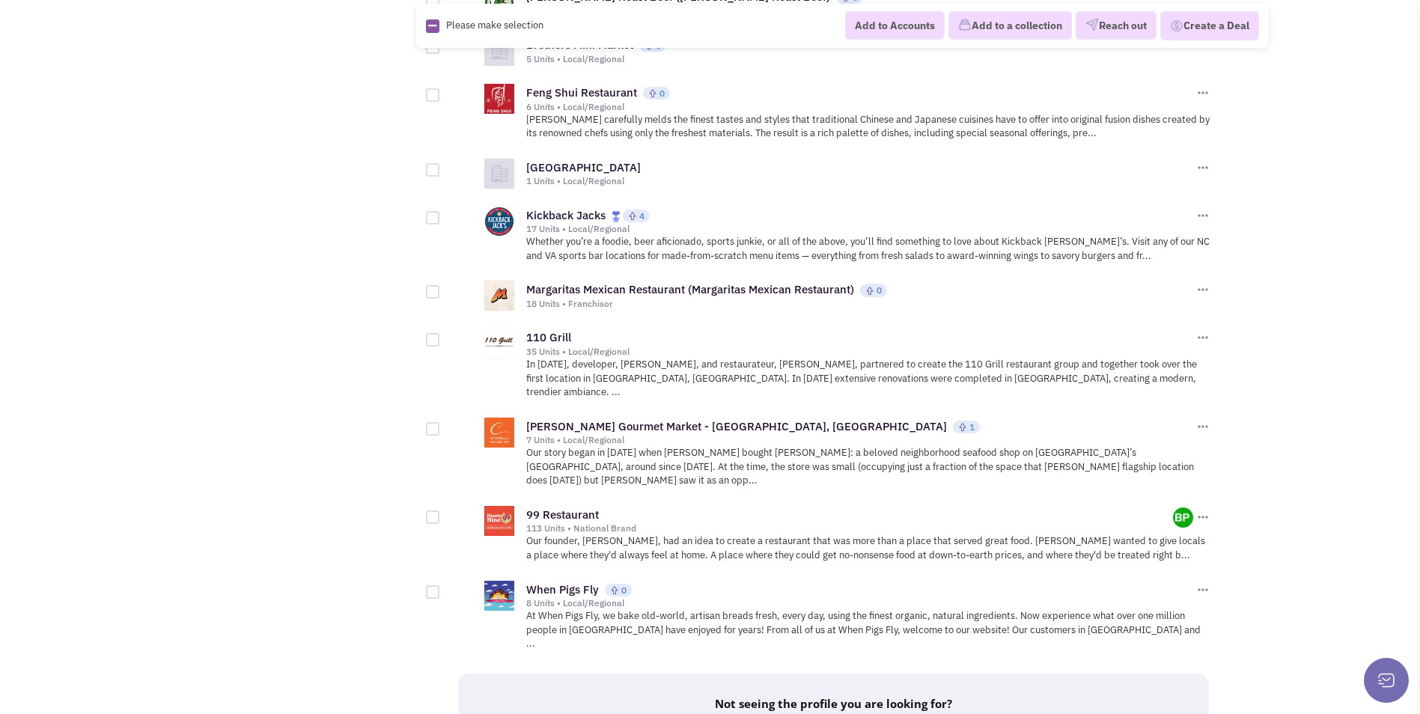
scroll to position [1497, 0]
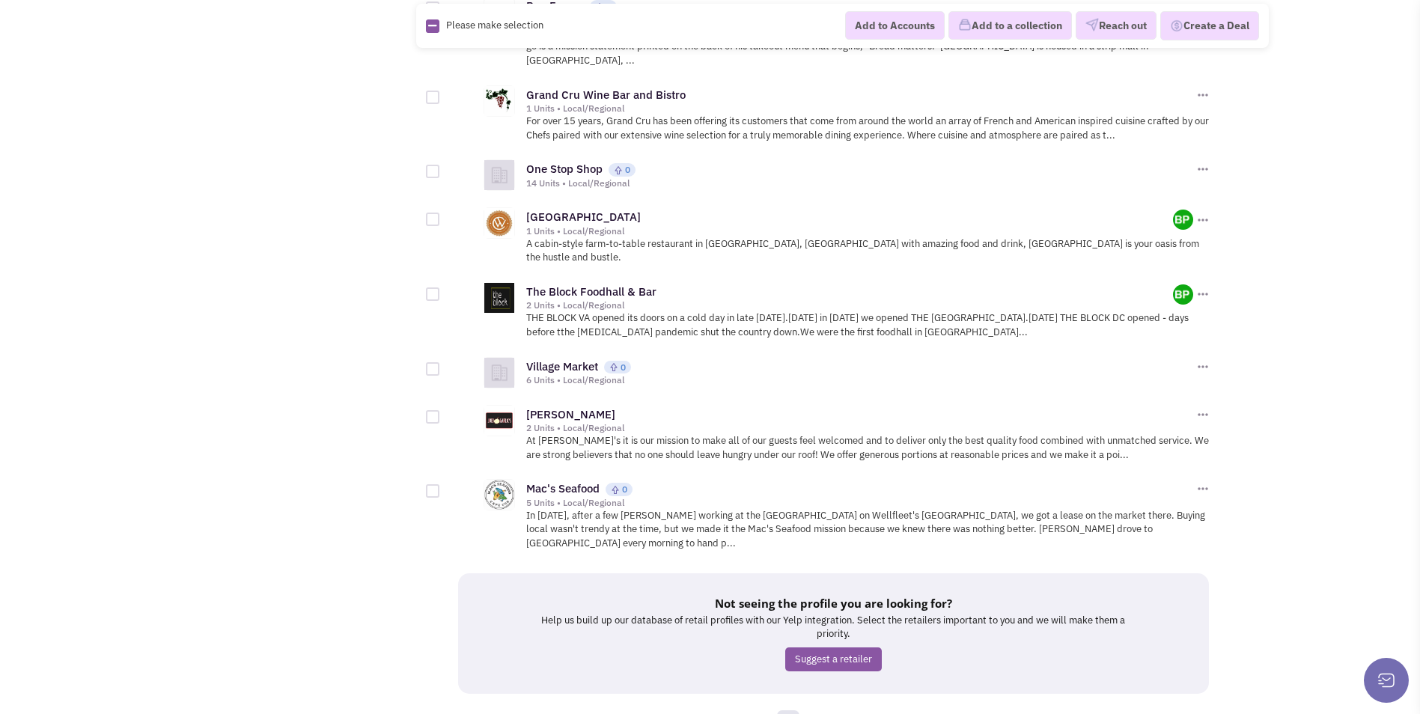
scroll to position [1397, 0]
click at [816, 708] on link "6" at bounding box center [809, 719] width 22 height 22
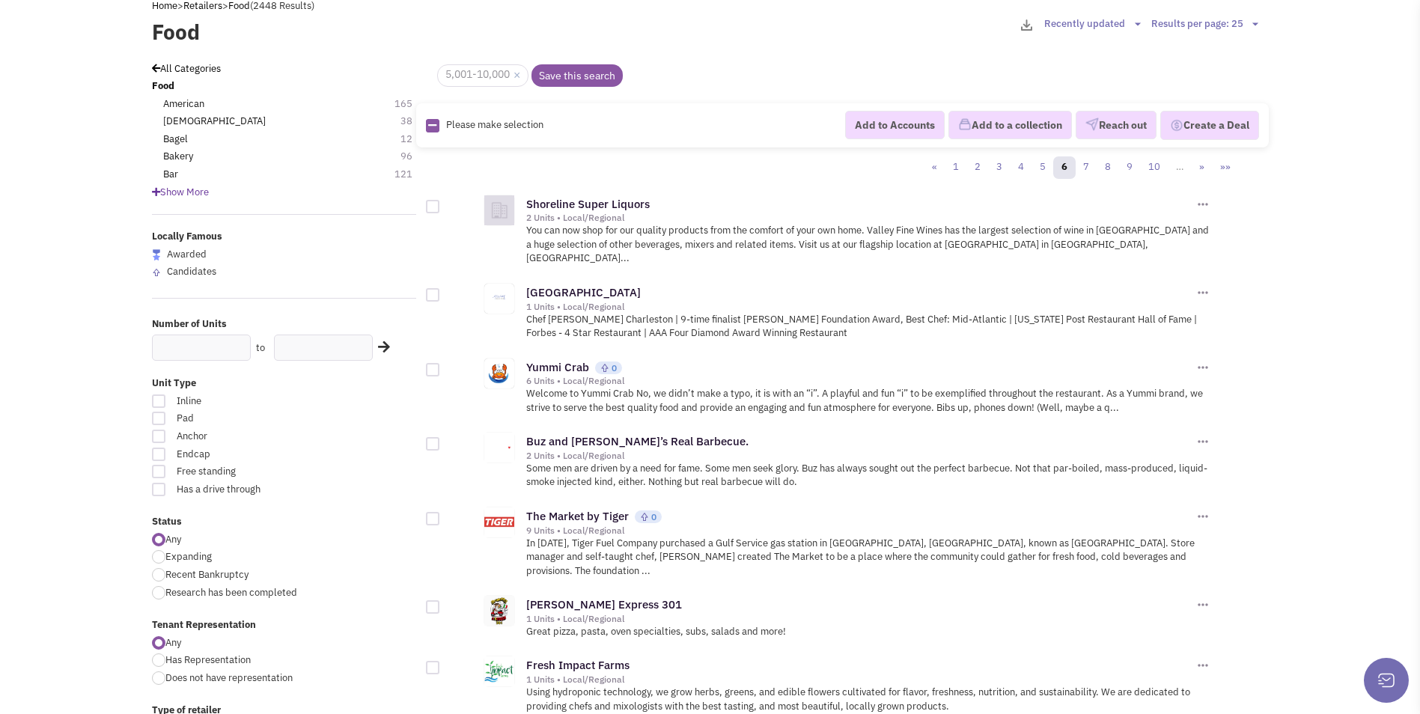
drag, startPoint x: 813, startPoint y: 638, endPoint x: 789, endPoint y: 446, distance: 193.8
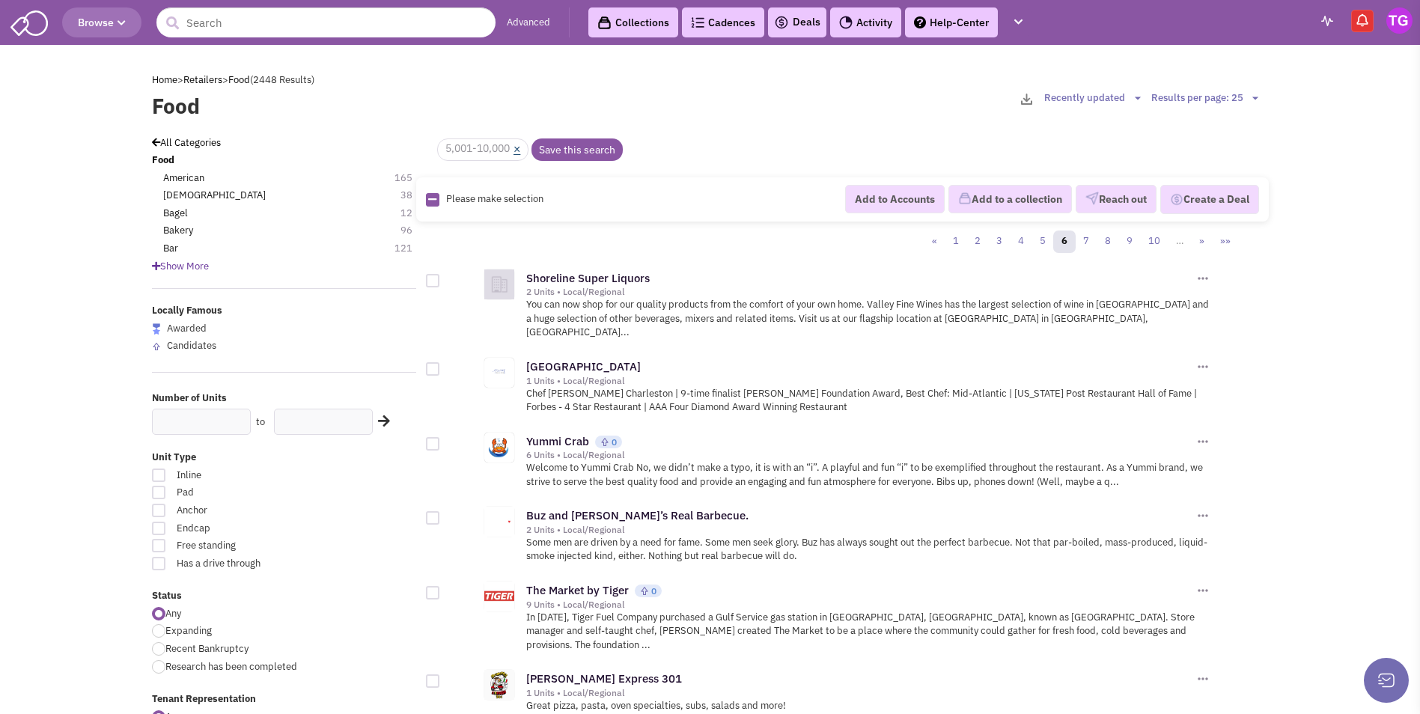
click at [519, 148] on link "×" at bounding box center [516, 149] width 7 height 13
checkbox input "false"
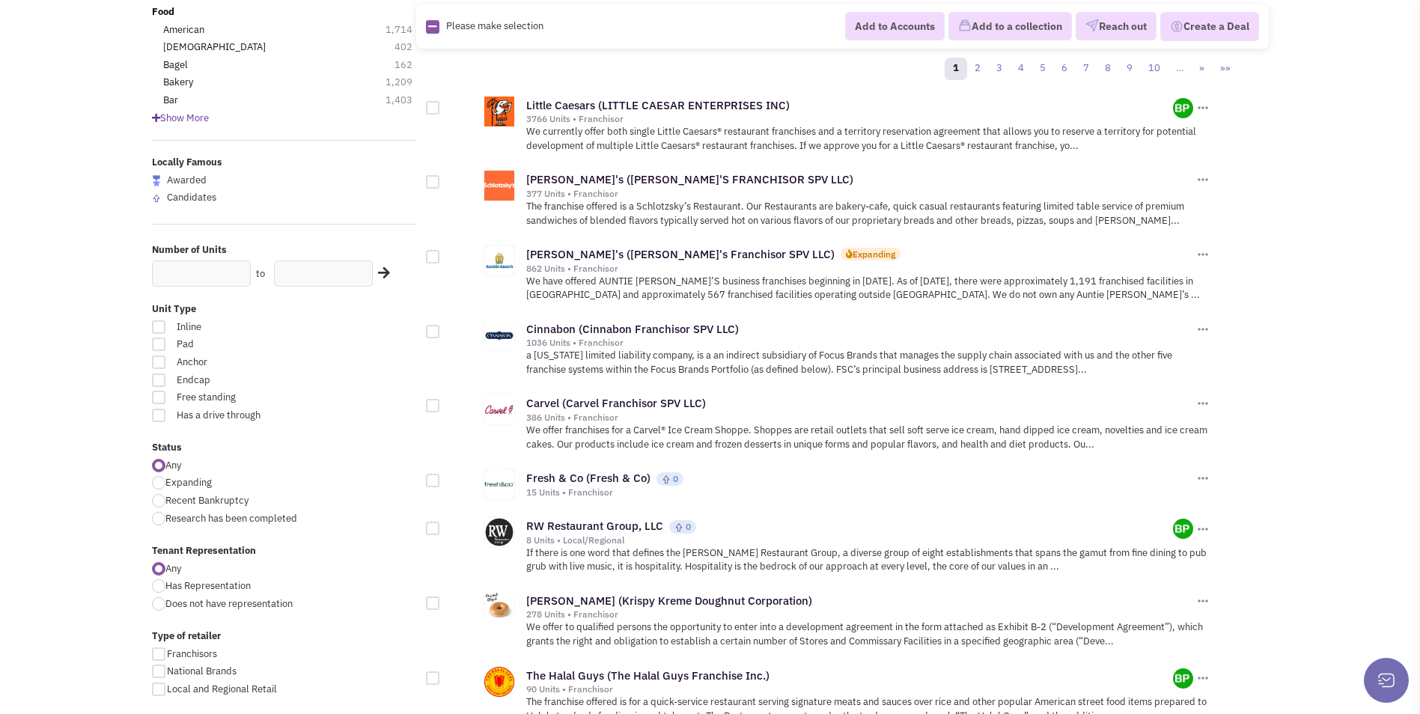
scroll to position [150, 0]
click at [158, 481] on div at bounding box center [158, 480] width 13 height 13
click at [165, 481] on input "Expanding" at bounding box center [170, 482] width 10 height 10
radio input "true"
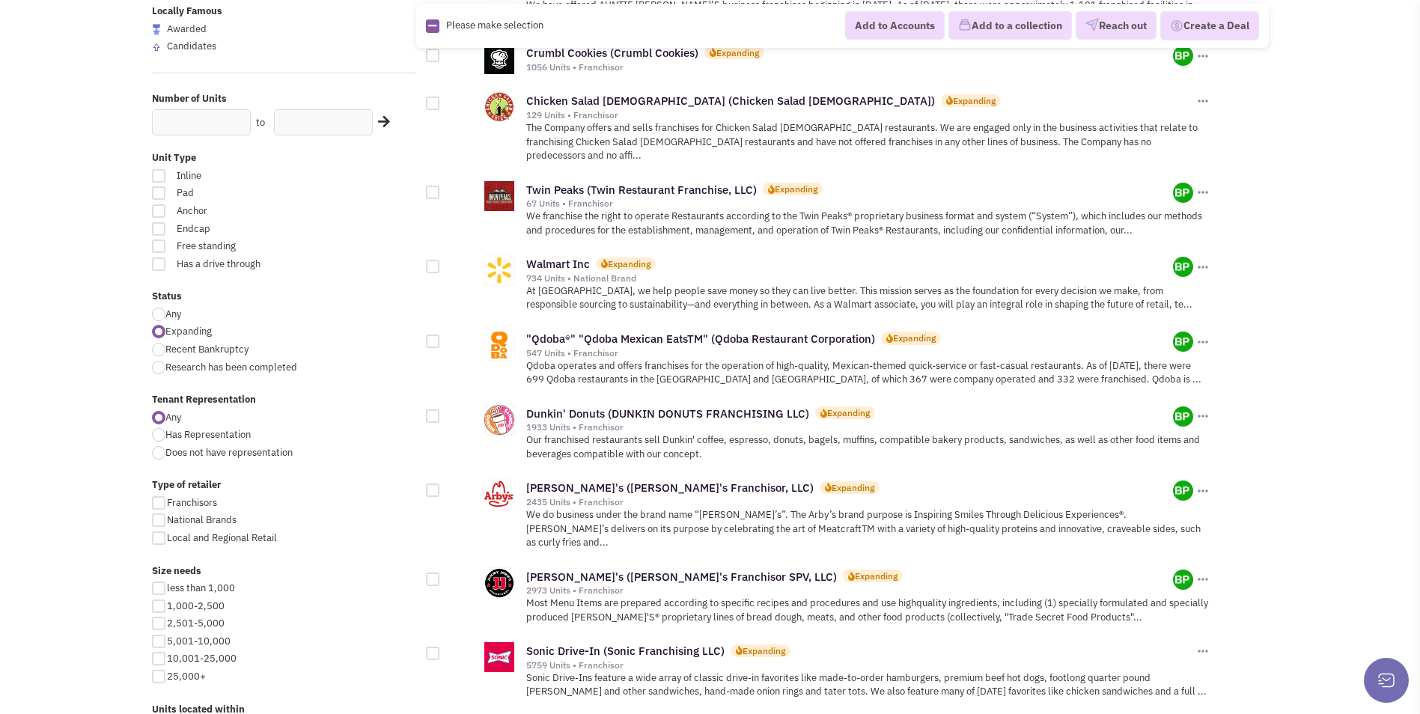
scroll to position [374, 0]
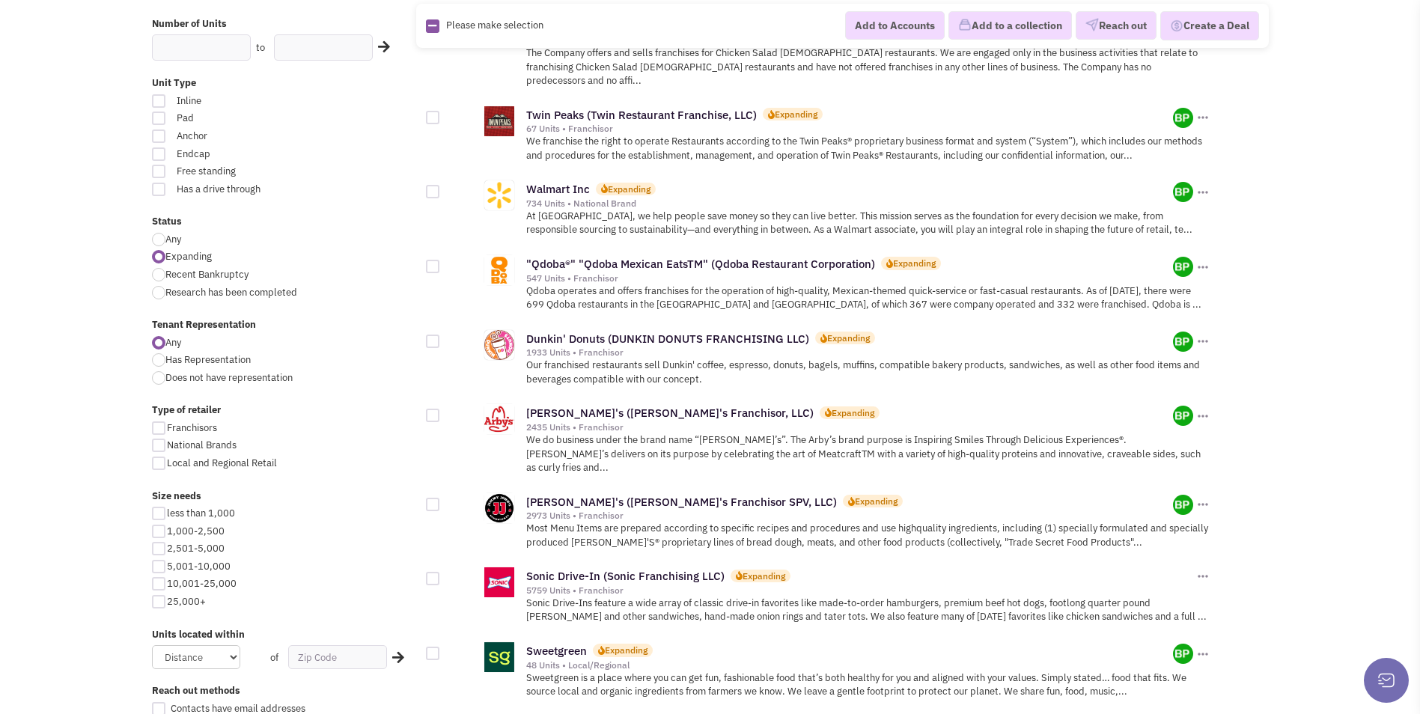
click at [163, 584] on div at bounding box center [158, 583] width 13 height 13
click at [167, 584] on input "10,001-25,000" at bounding box center [172, 585] width 10 height 10
checkbox input "true"
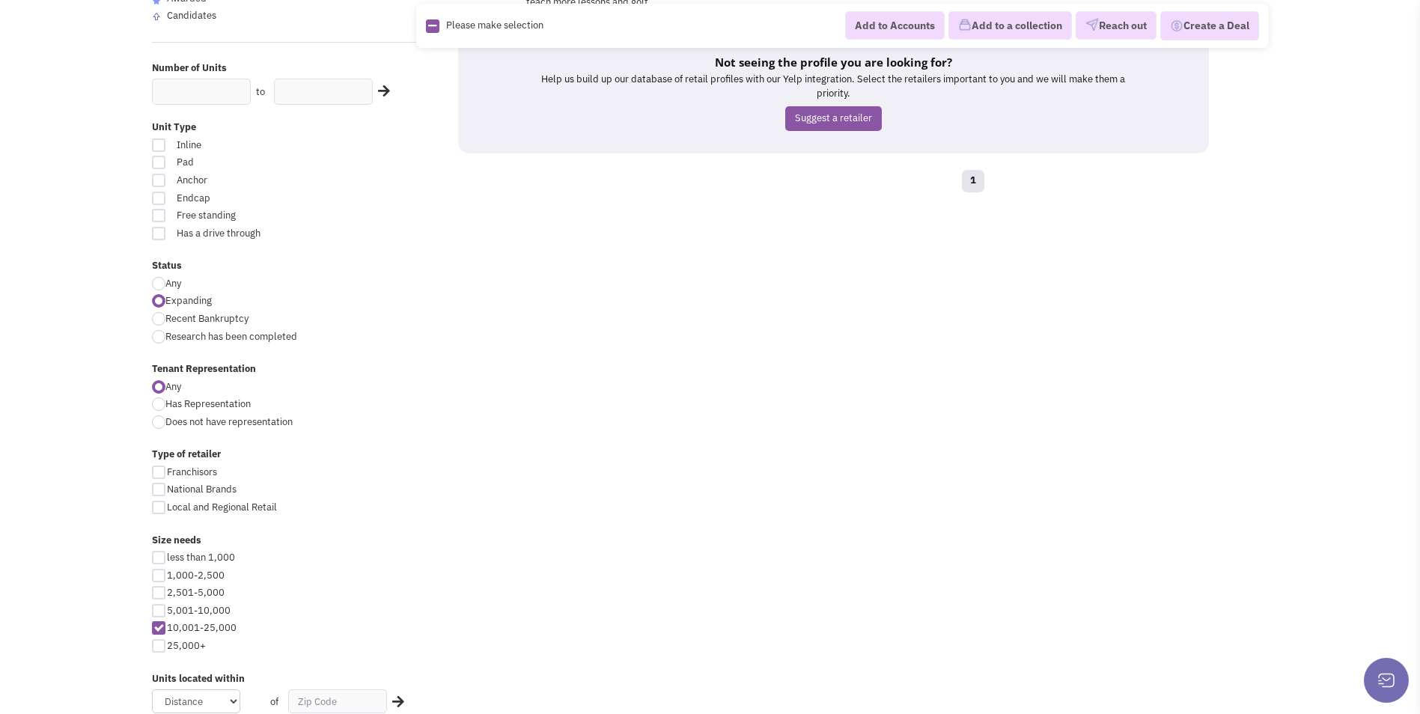
scroll to position [374, 0]
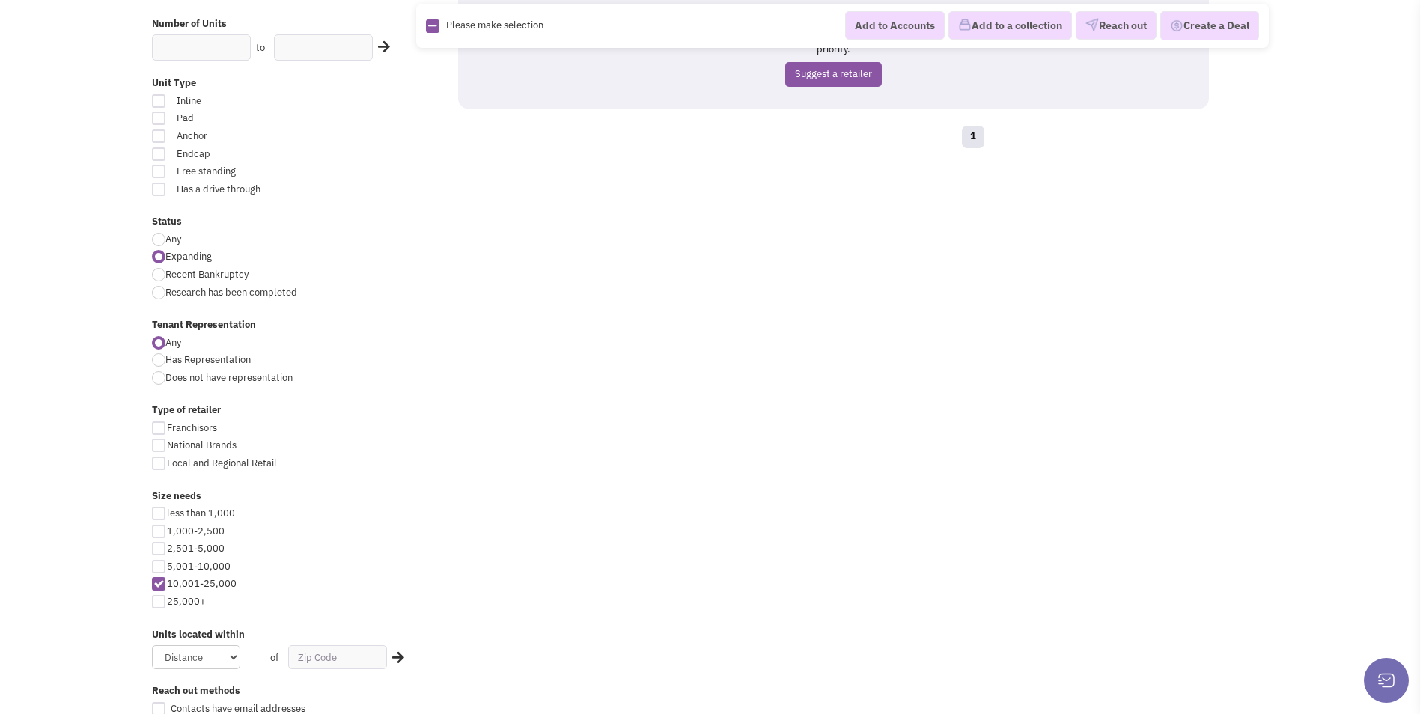
click at [159, 582] on div at bounding box center [158, 583] width 13 height 13
click at [167, 582] on input "10,001-25,000" at bounding box center [172, 585] width 10 height 10
checkbox input "false"
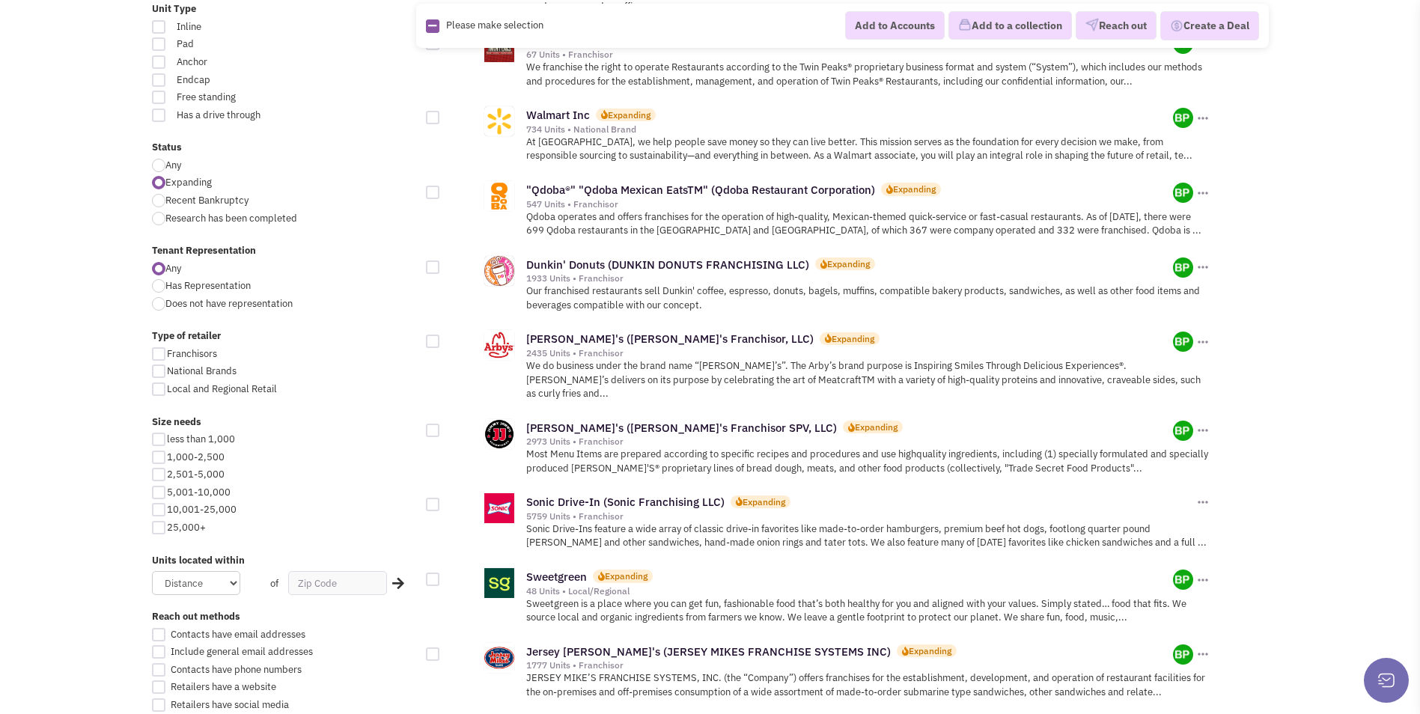
scroll to position [449, 0]
click at [156, 489] on div at bounding box center [158, 491] width 13 height 13
click at [167, 489] on input "5,001-10,000" at bounding box center [172, 493] width 10 height 10
checkbox input "true"
